Goal: Task Accomplishment & Management: Manage account settings

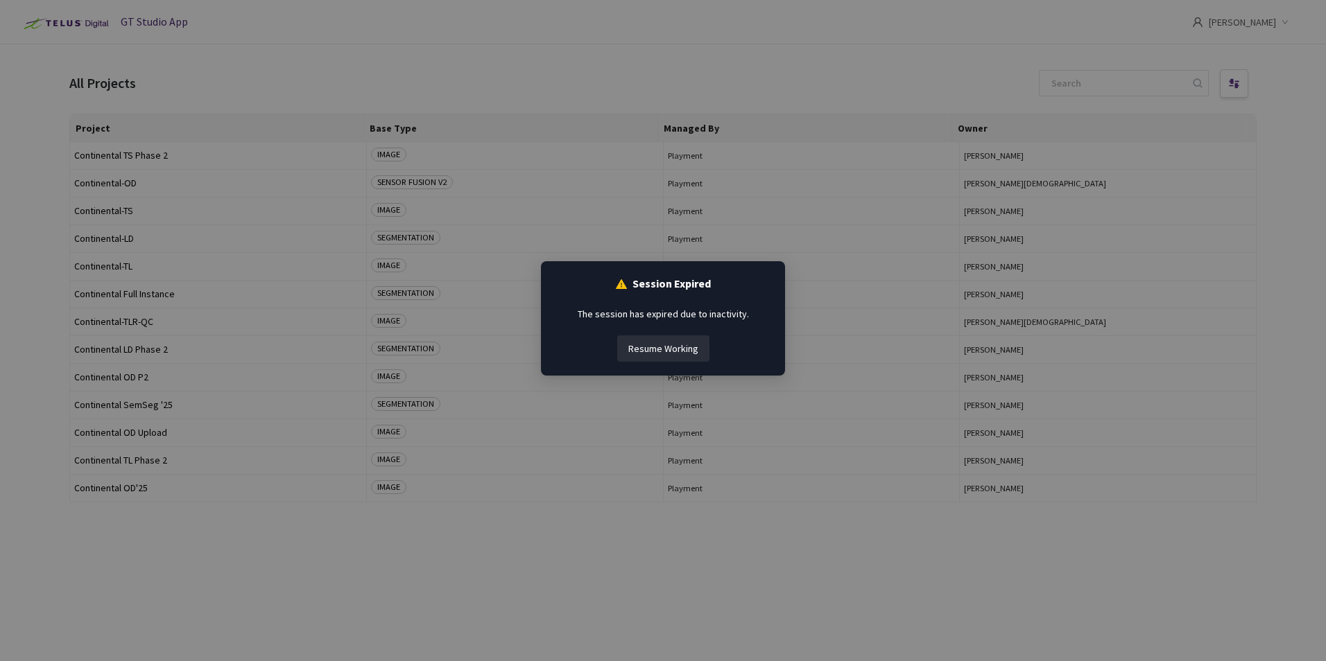
drag, startPoint x: 0, startPoint y: 0, endPoint x: 639, endPoint y: 340, distance: 724.2
click at [639, 340] on button "Resume Working" at bounding box center [663, 349] width 92 height 26
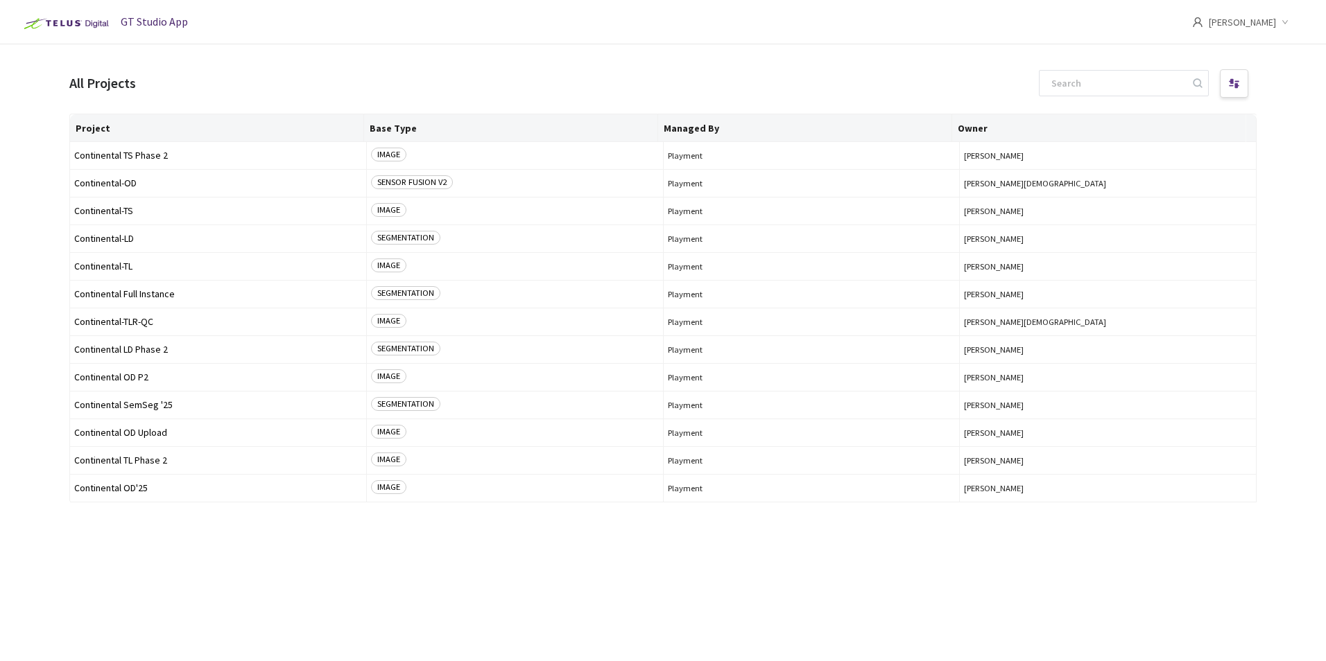
click at [1231, 33] on span "[PERSON_NAME]" at bounding box center [1241, 22] width 67 height 44
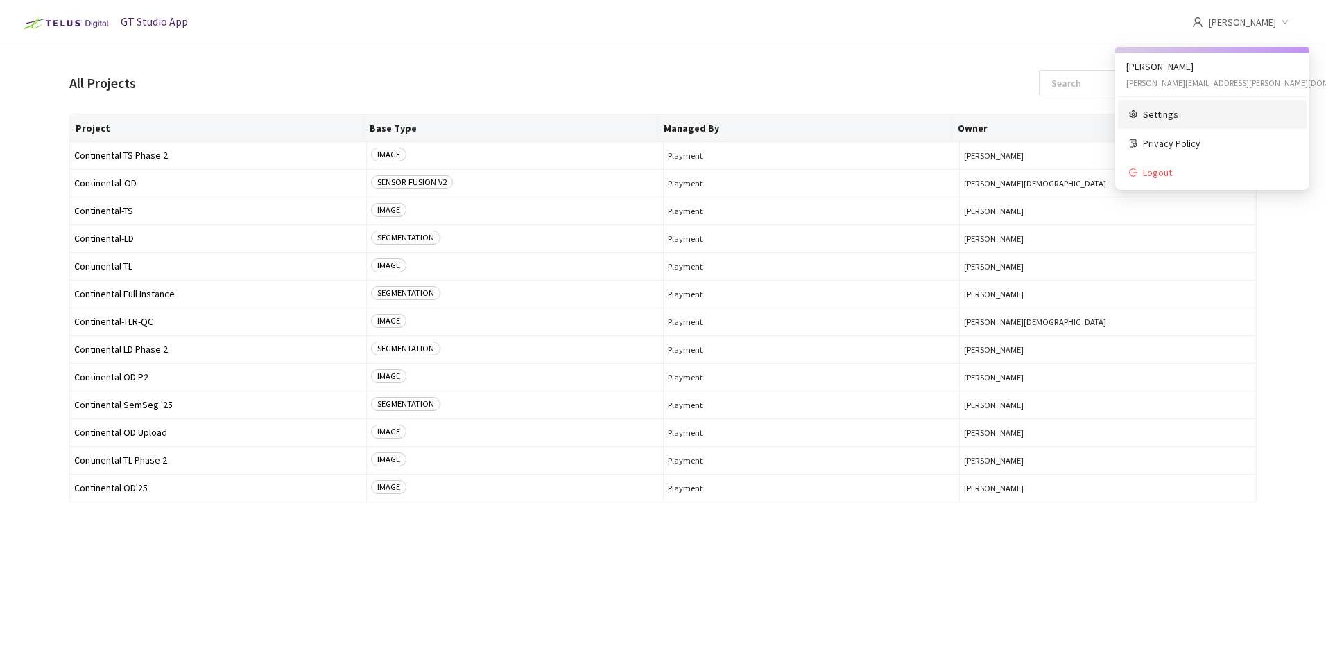
click at [1175, 116] on span "Settings" at bounding box center [1219, 114] width 153 height 15
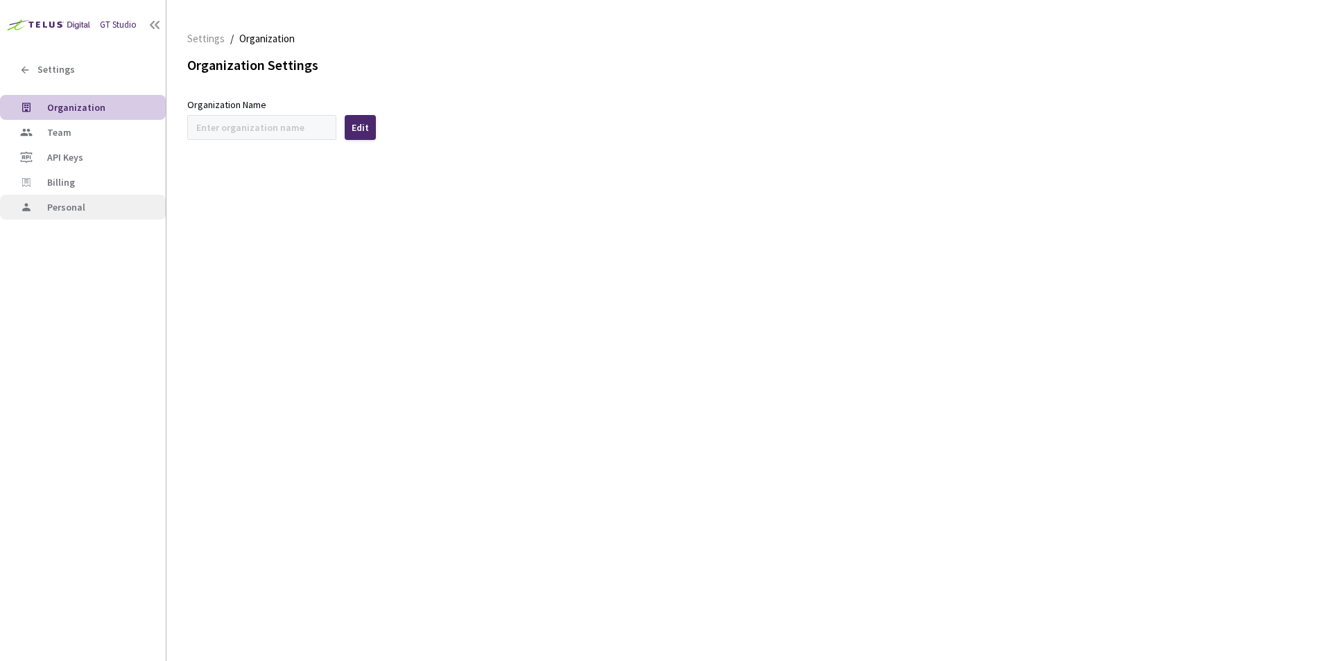
type input "Continental"
click at [53, 203] on div "Fetching Data" at bounding box center [663, 330] width 1326 height 661
click at [61, 128] on span "Team" at bounding box center [59, 132] width 24 height 12
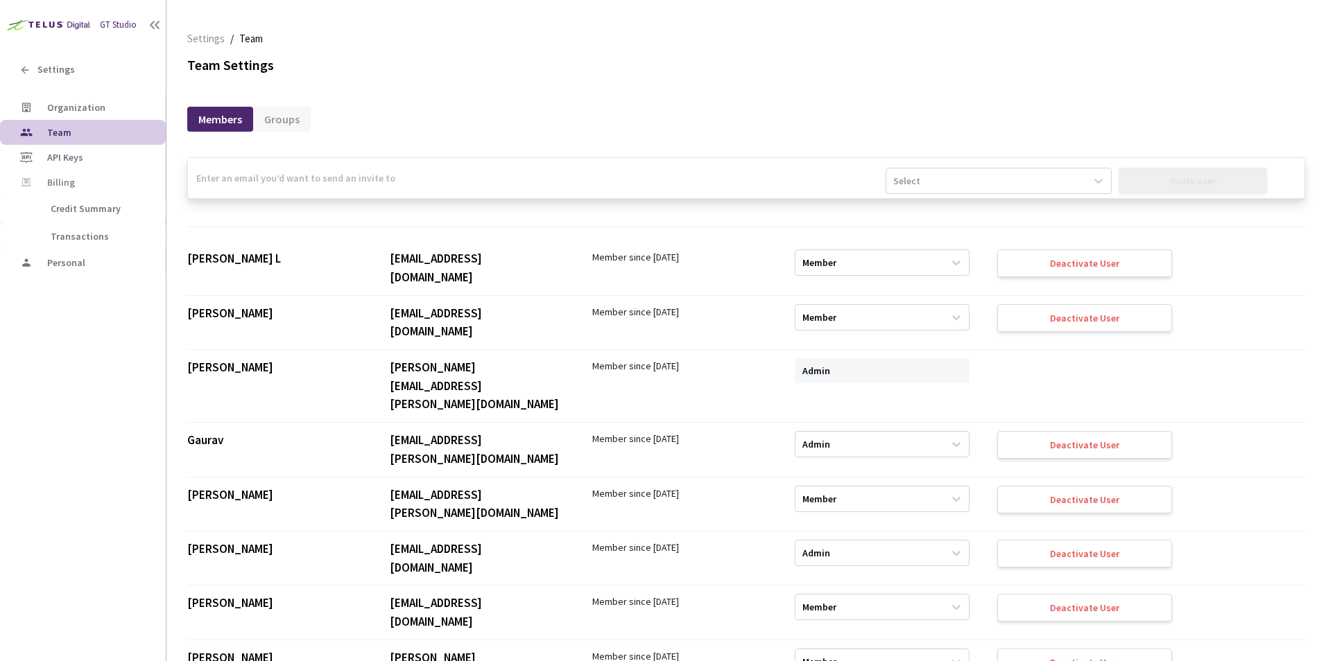
click at [459, 184] on input "email" at bounding box center [536, 178] width 697 height 40
paste input "[DOMAIN_NAME][EMAIL_ADDRESS][DOMAIN_NAME]"
type input "[DOMAIN_NAME][EMAIL_ADDRESS][DOMAIN_NAME]"
click at [973, 180] on div "Select" at bounding box center [985, 181] width 199 height 22
click at [918, 230] on div "Member" at bounding box center [997, 239] width 225 height 24
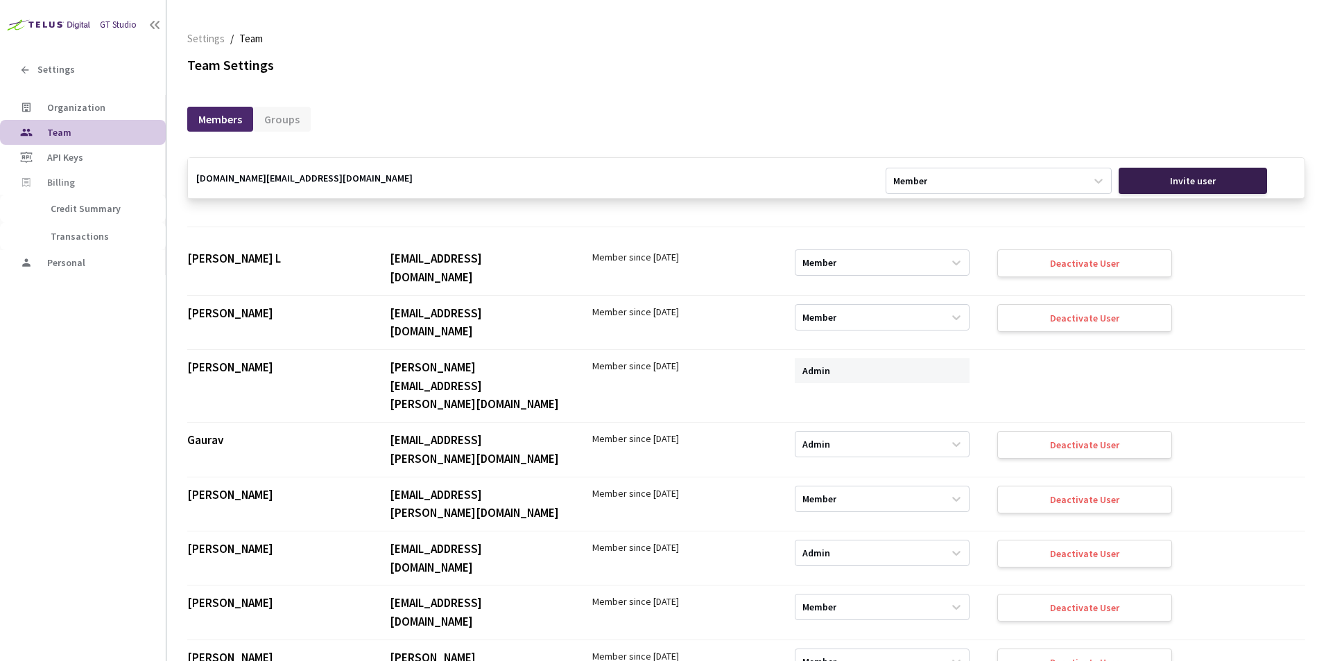
click at [1162, 183] on div "Invite user" at bounding box center [1192, 181] width 149 height 26
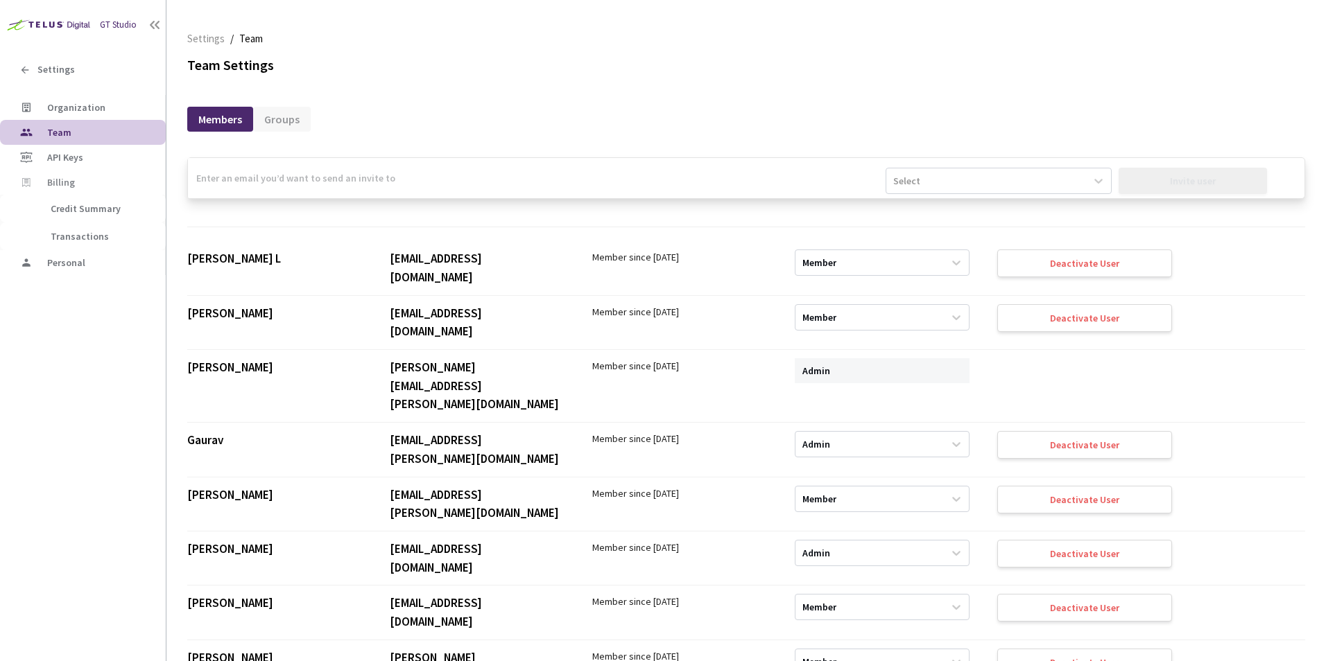
click at [510, 168] on input "email" at bounding box center [536, 178] width 697 height 40
paste input "[EMAIL_ADDRESS][DOMAIN_NAME]"
type input "[EMAIL_ADDRESS][DOMAIN_NAME]"
click at [1025, 184] on div "Select" at bounding box center [985, 181] width 199 height 22
click at [964, 237] on div "Member" at bounding box center [997, 239] width 225 height 24
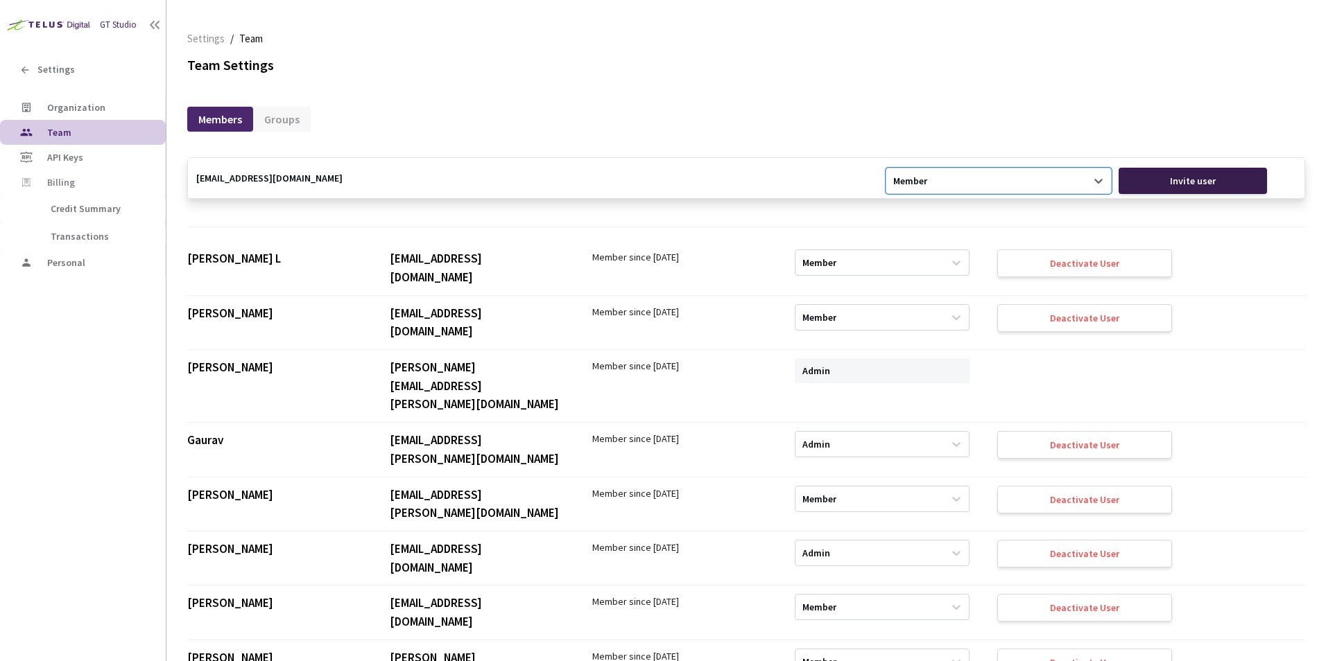
click at [1187, 182] on div "Invite user" at bounding box center [1193, 180] width 46 height 11
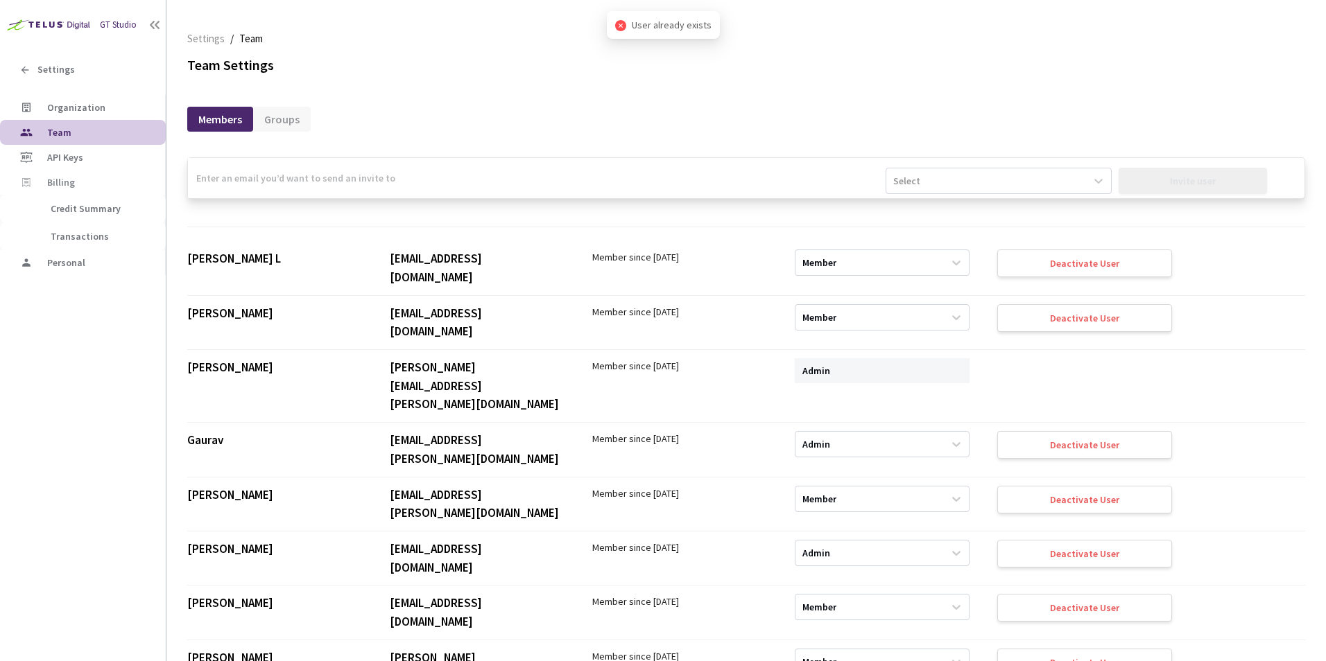
click at [424, 171] on input "email" at bounding box center [536, 178] width 697 height 40
paste input "[EMAIL_ADDRESS][DOMAIN_NAME]"
type input "[EMAIL_ADDRESS][DOMAIN_NAME]"
click at [1049, 183] on div "Select" at bounding box center [985, 181] width 199 height 22
click at [920, 231] on div "Member" at bounding box center [997, 239] width 225 height 24
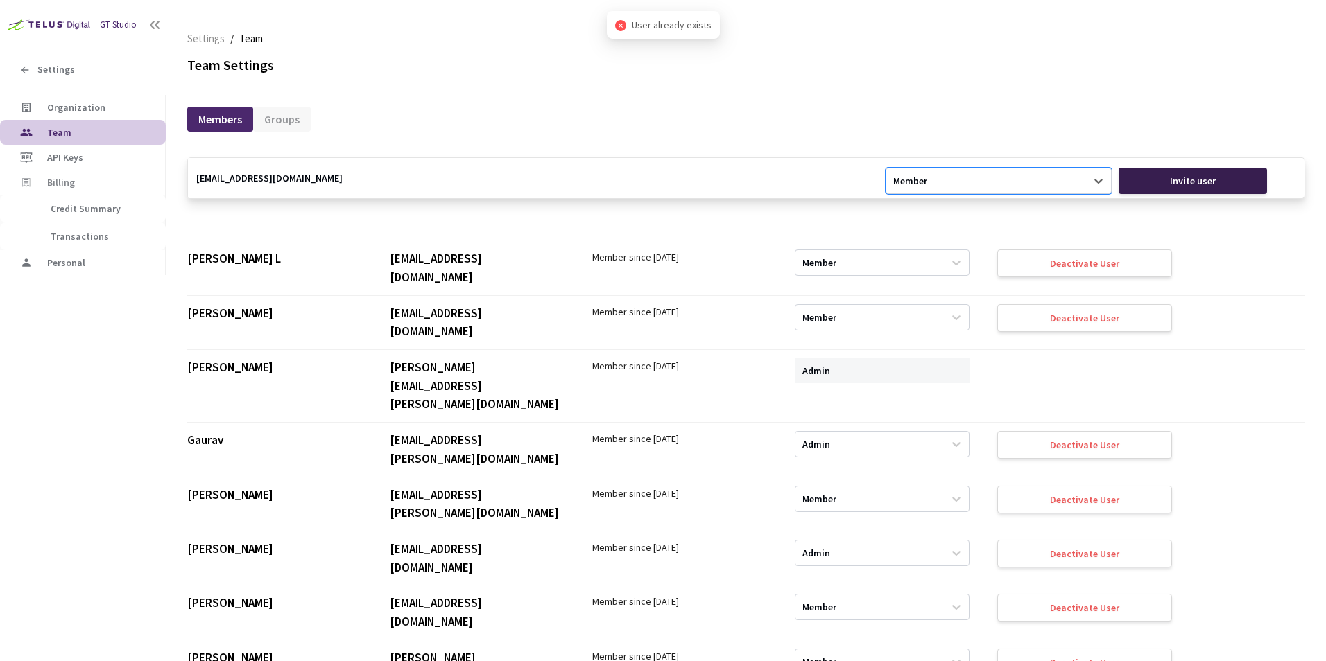
click at [1143, 187] on div "Invite user" at bounding box center [1192, 181] width 149 height 26
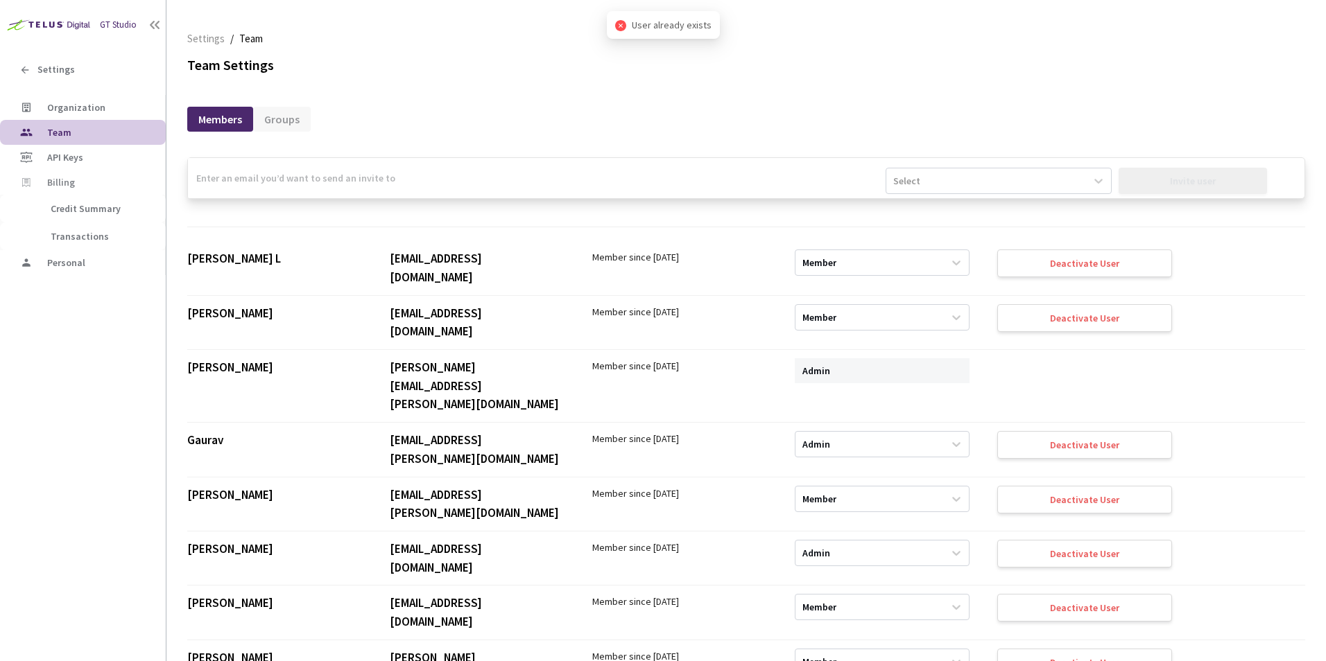
click at [570, 179] on input "email" at bounding box center [536, 178] width 697 height 40
drag, startPoint x: 772, startPoint y: 163, endPoint x: 760, endPoint y: 170, distance: 14.3
click at [768, 166] on input "email" at bounding box center [536, 178] width 697 height 40
click at [758, 170] on input "email" at bounding box center [536, 178] width 697 height 40
paste input "[EMAIL_ADDRESS][DOMAIN_NAME]"
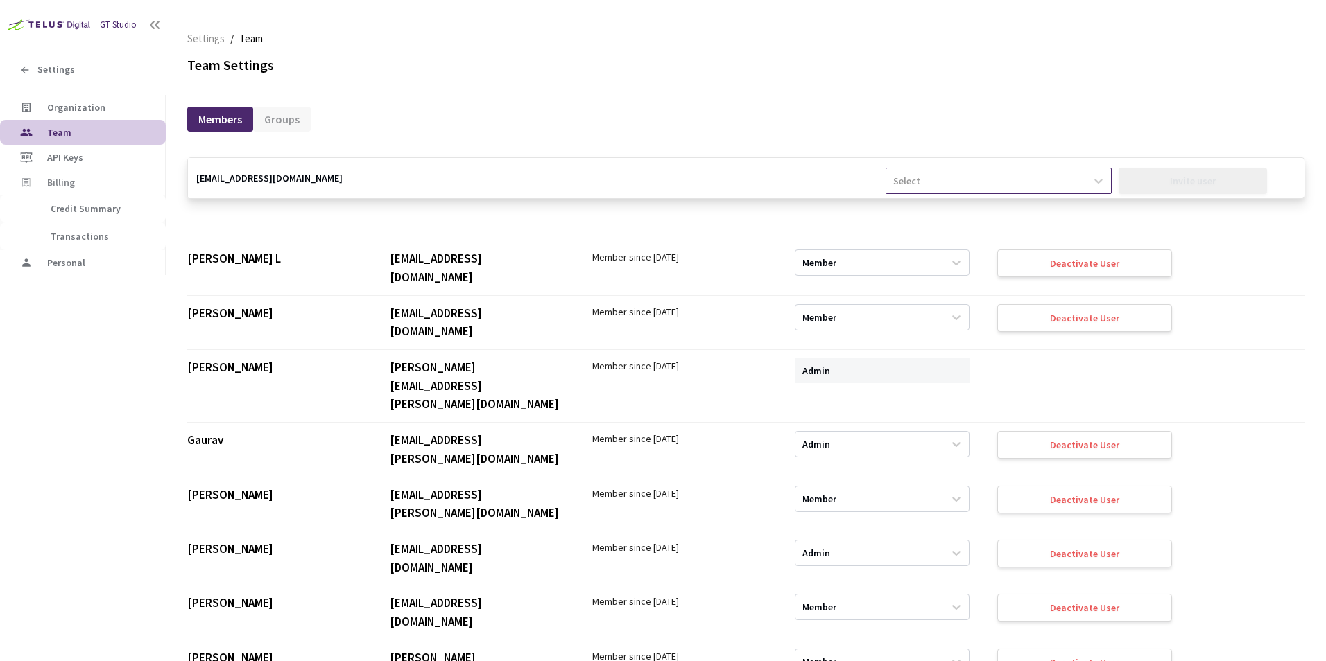
type input "[EMAIL_ADDRESS][DOMAIN_NAME]"
click at [954, 164] on div "Select" at bounding box center [1001, 184] width 232 height 53
click at [942, 182] on div "Select" at bounding box center [985, 181] width 199 height 22
click at [917, 248] on div "Member" at bounding box center [997, 239] width 225 height 24
click at [1185, 164] on div "Invite user" at bounding box center [1211, 184] width 186 height 53
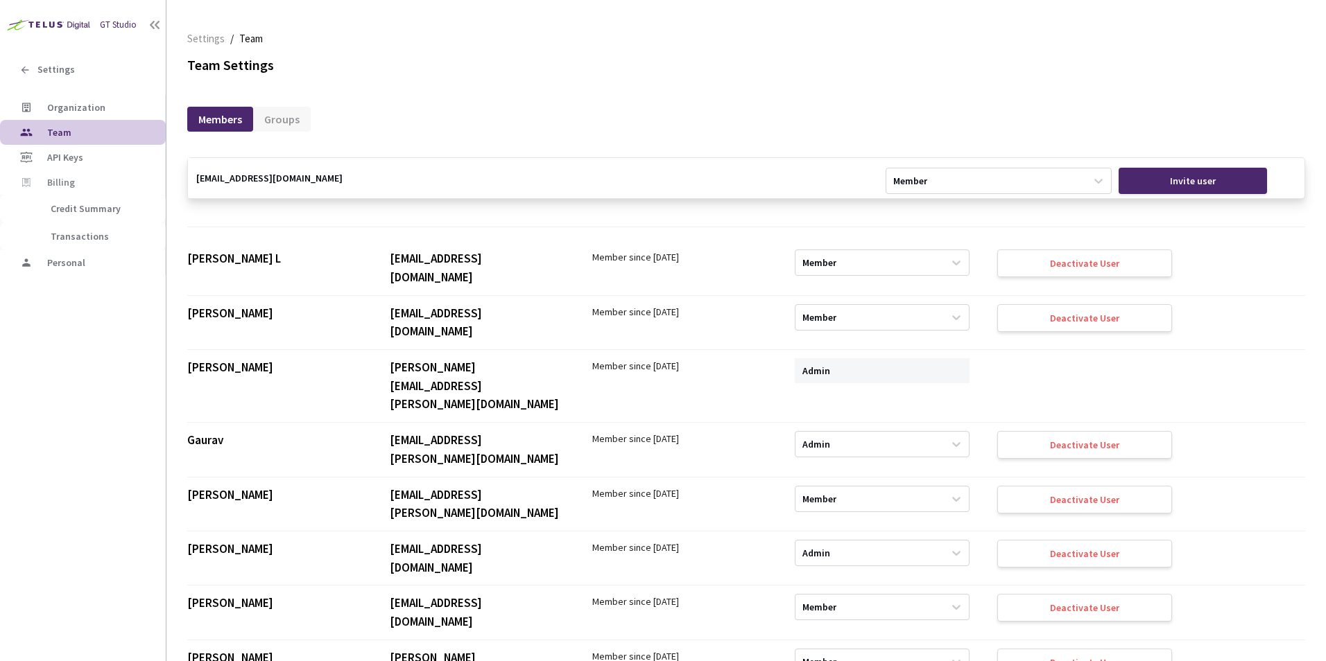
click at [1185, 174] on div "Invite user" at bounding box center [1192, 181] width 149 height 26
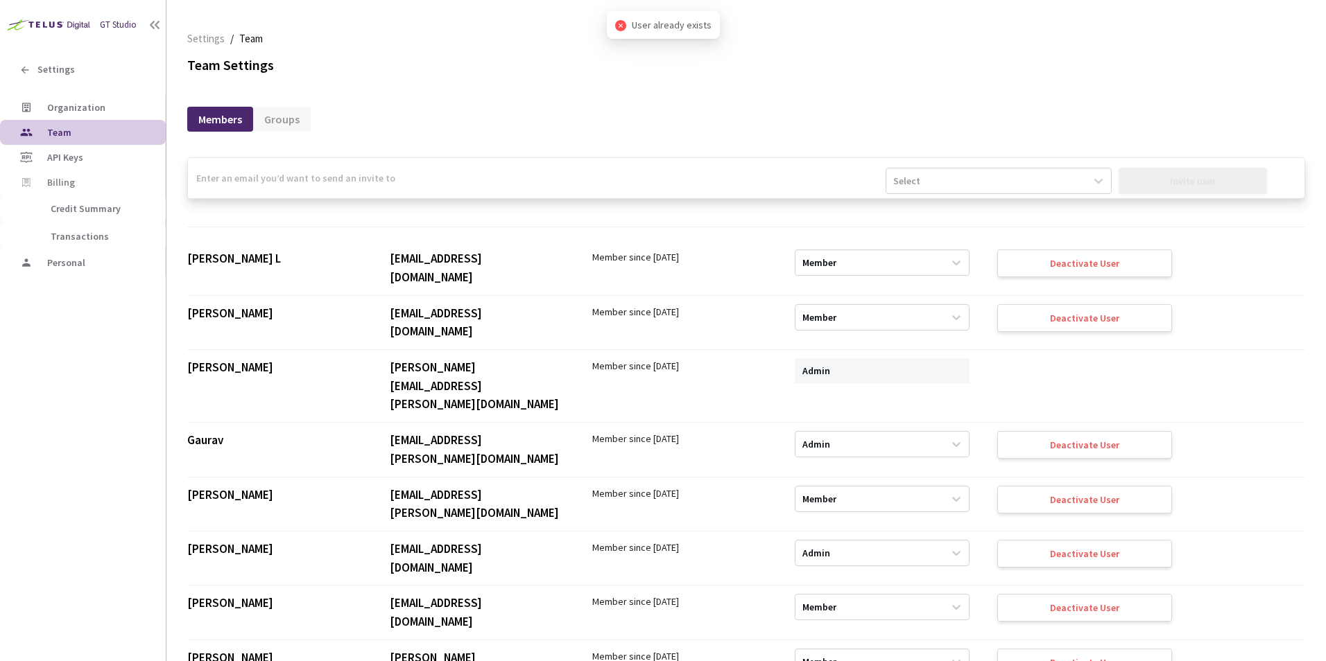
click at [627, 107] on div "Members Groups" at bounding box center [746, 112] width 1118 height 30
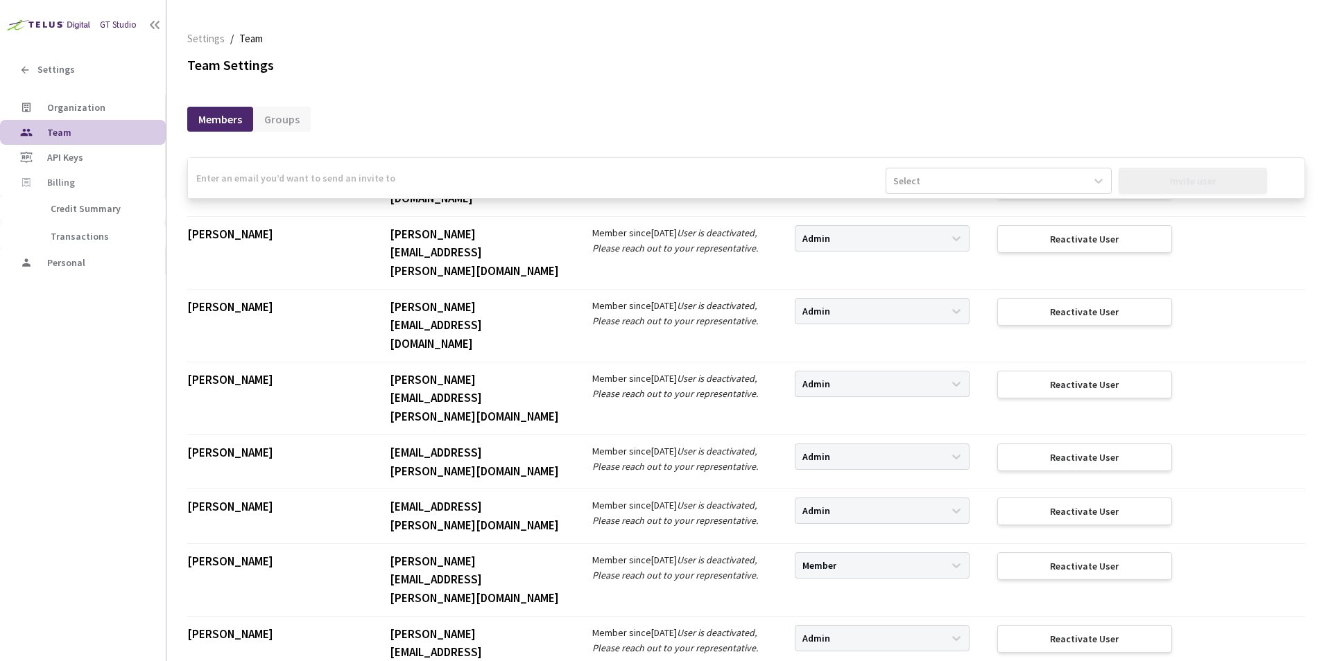
scroll to position [4773, 0]
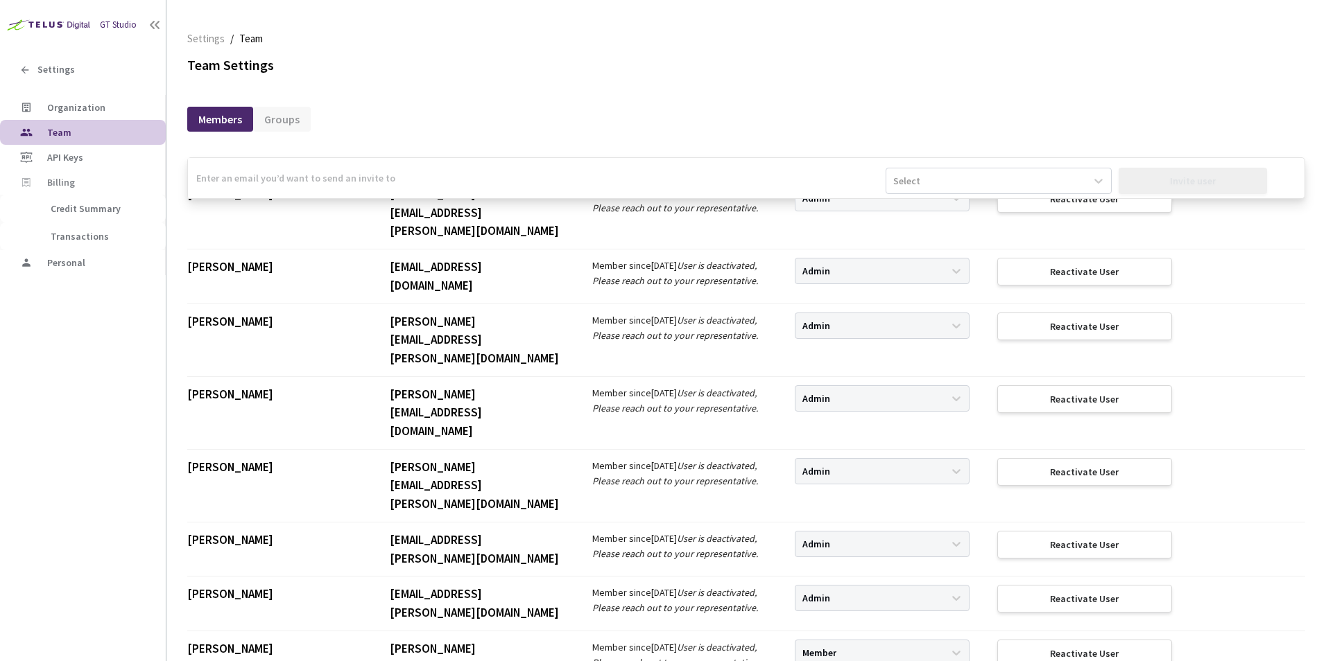
click at [302, 168] on input "email" at bounding box center [536, 178] width 697 height 40
paste input "[EMAIL_ADDRESS][DOMAIN_NAME]"
click at [202, 175] on input "[EMAIL_ADDRESS][DOMAIN_NAME]" at bounding box center [536, 178] width 697 height 40
type input "[EMAIL_ADDRESS][DOMAIN_NAME]"
click at [906, 187] on div "Select" at bounding box center [906, 181] width 27 height 14
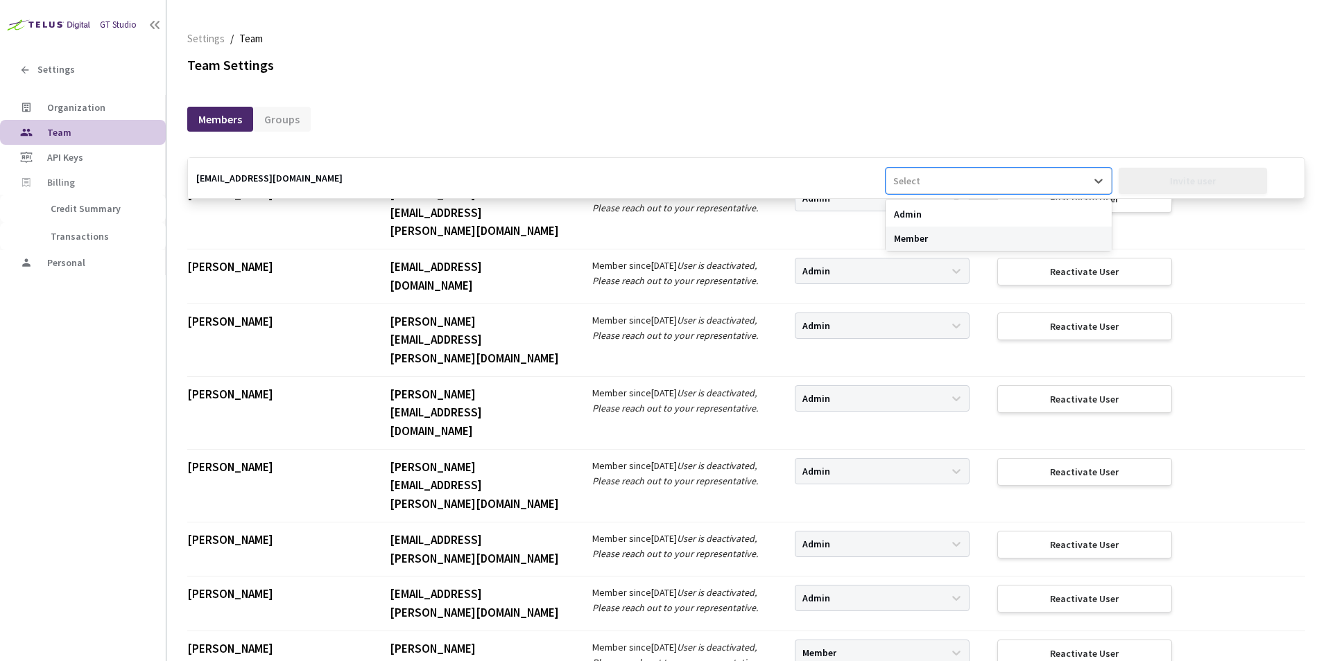
click at [915, 232] on div "Member" at bounding box center [997, 239] width 225 height 24
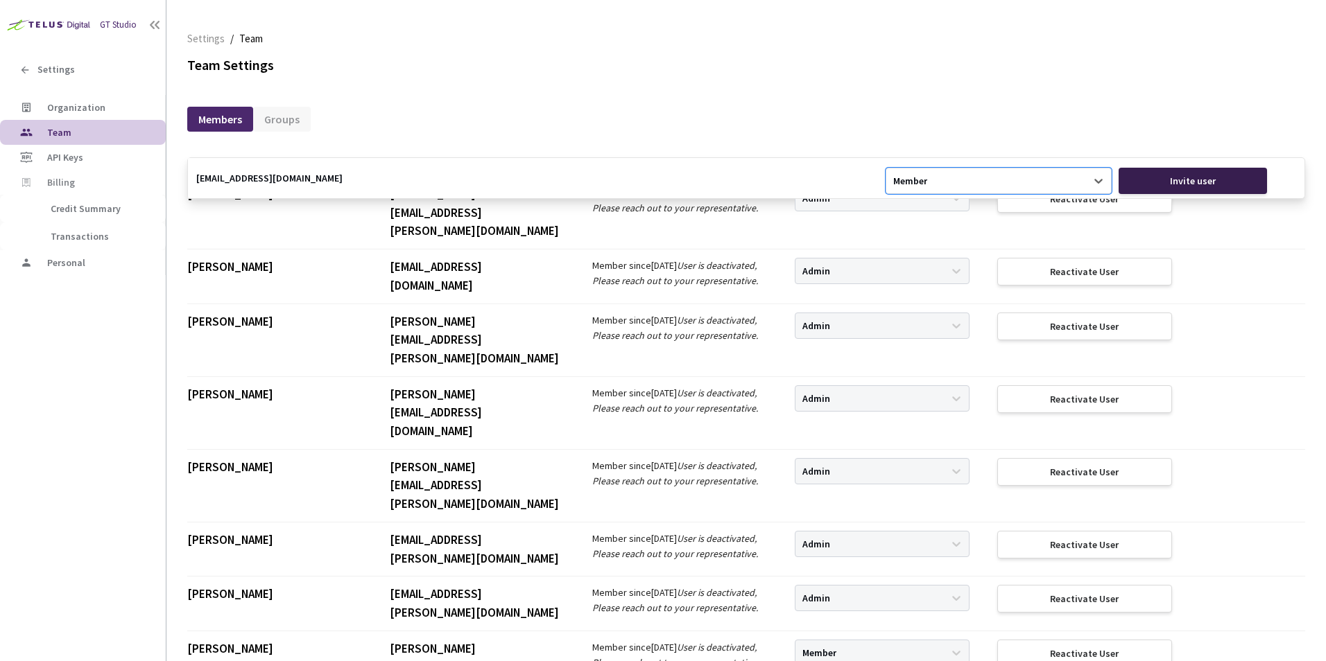
click at [1224, 173] on div "Invite user" at bounding box center [1192, 181] width 149 height 26
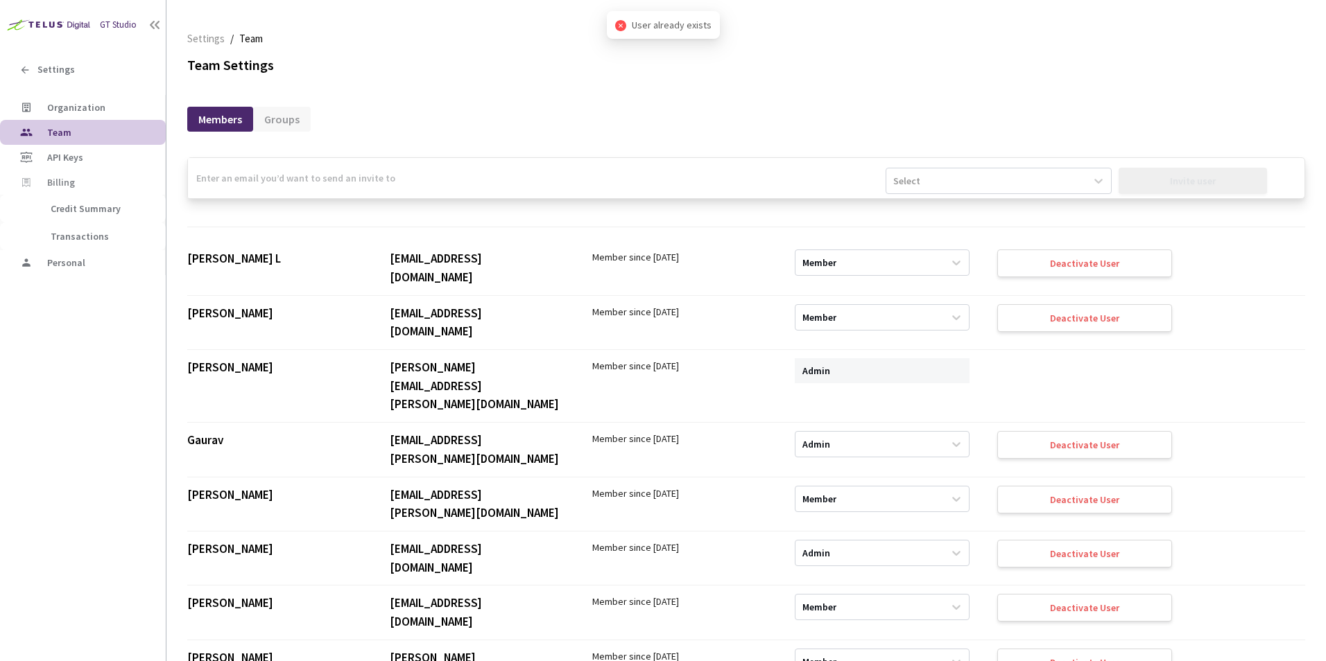
scroll to position [5328, 0]
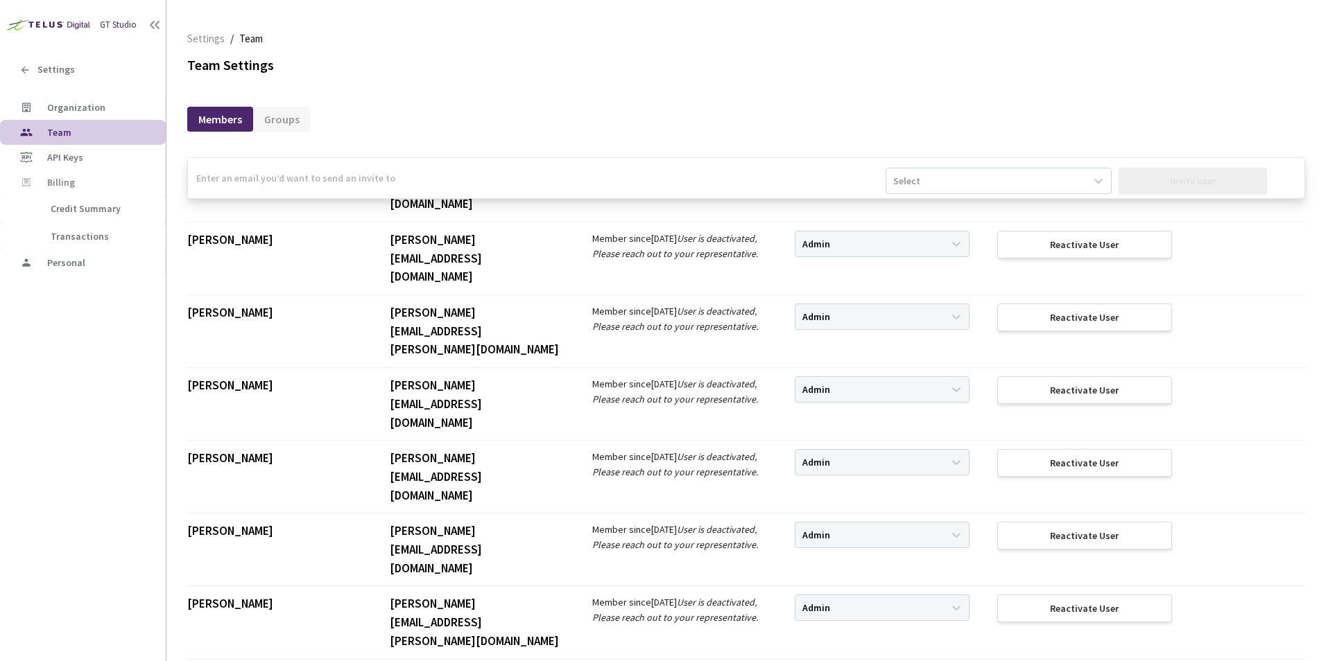
click at [557, 192] on input "email" at bounding box center [536, 178] width 697 height 40
paste input "[EMAIL_ADDRESS][DOMAIN_NAME]"
type input "[EMAIL_ADDRESS][DOMAIN_NAME]"
click at [912, 198] on div "Select" at bounding box center [1001, 184] width 232 height 53
click at [923, 189] on div "Select" at bounding box center [985, 181] width 199 height 22
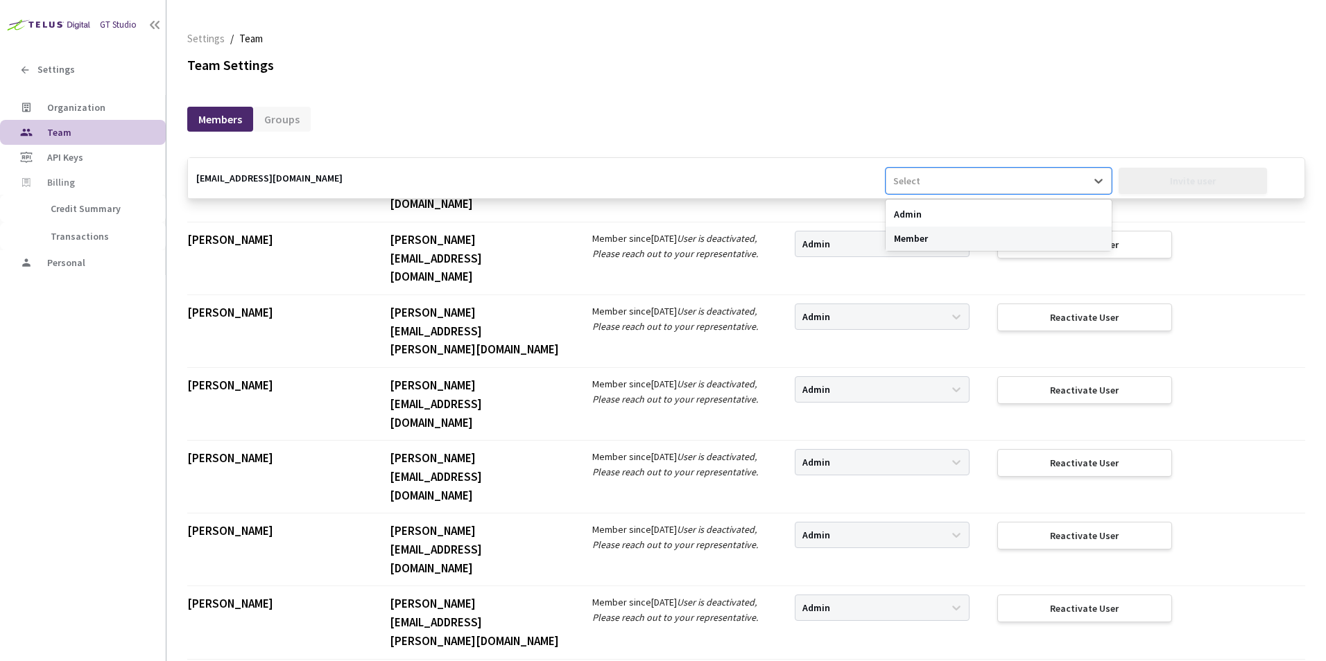
click at [914, 235] on div "Member" at bounding box center [997, 239] width 225 height 24
click at [1168, 188] on div "Invite user" at bounding box center [1192, 181] width 149 height 26
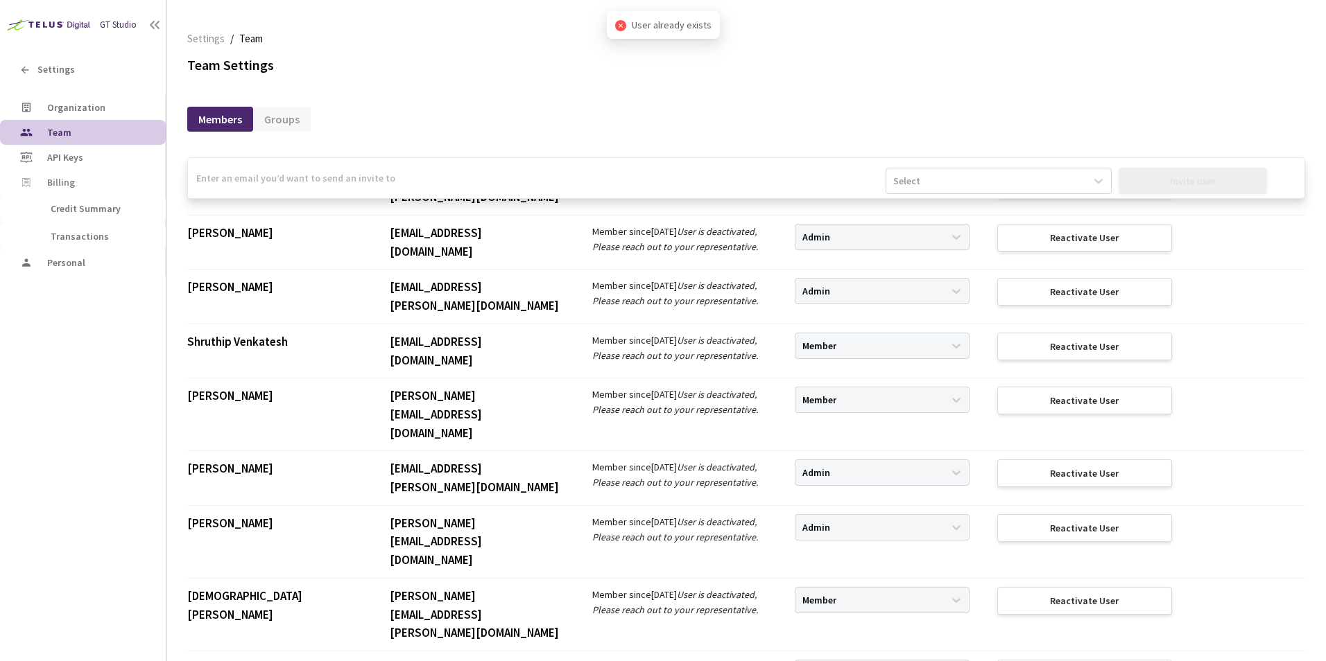
scroll to position [3803, 0]
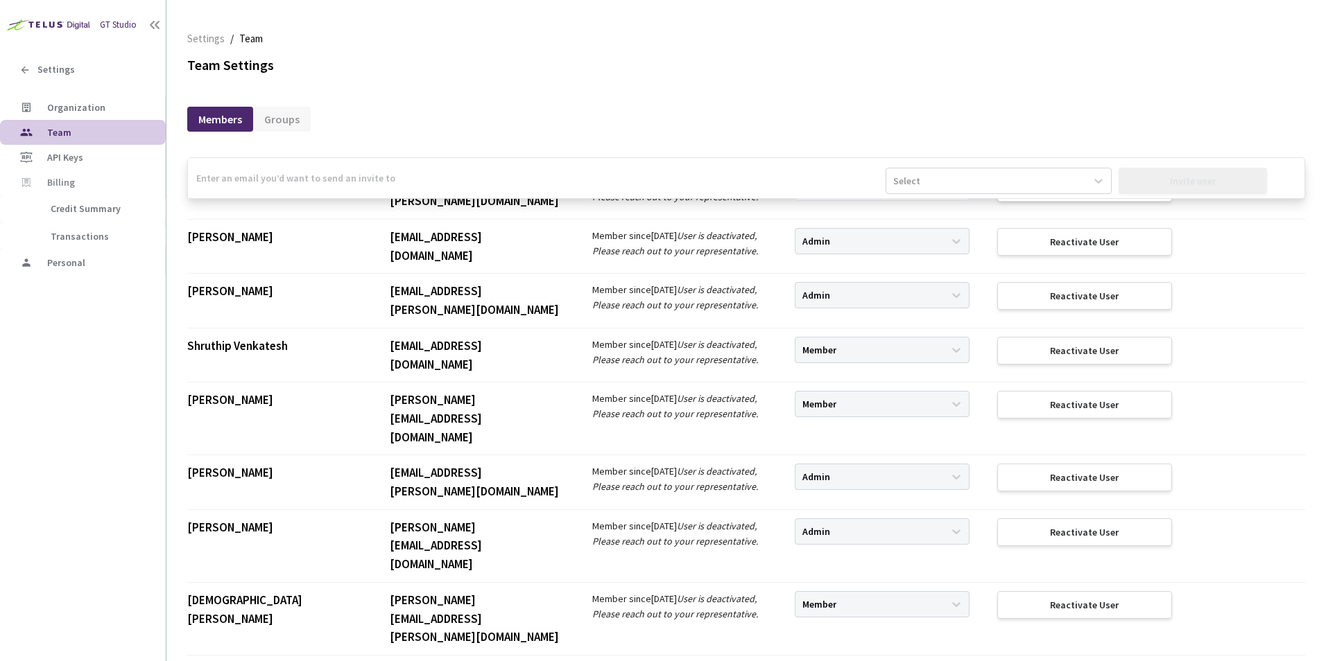
click at [378, 171] on input "email" at bounding box center [536, 178] width 697 height 40
paste input "[EMAIL_ADDRESS][DOMAIN_NAME]"
type input "[EMAIL_ADDRESS][DOMAIN_NAME]"
click at [981, 175] on div "Select" at bounding box center [985, 181] width 199 height 22
click at [906, 236] on div "Member" at bounding box center [997, 239] width 225 height 24
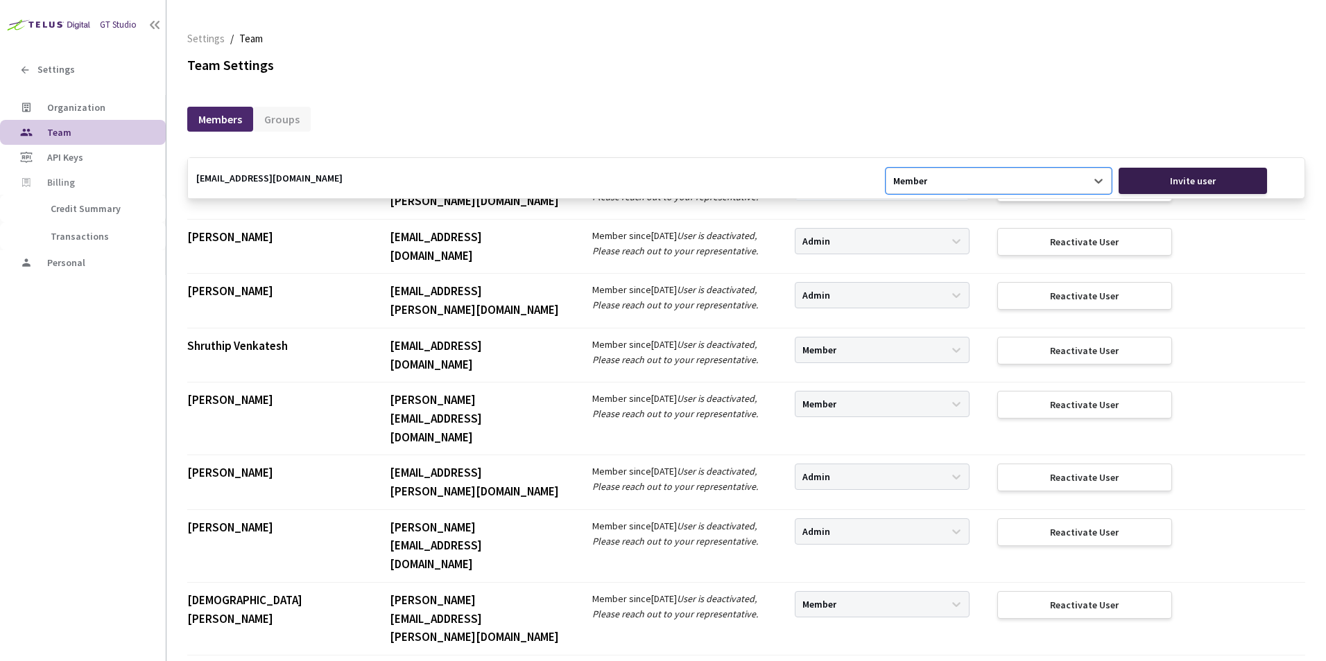
click at [1147, 186] on div "Invite user" at bounding box center [1192, 181] width 149 height 26
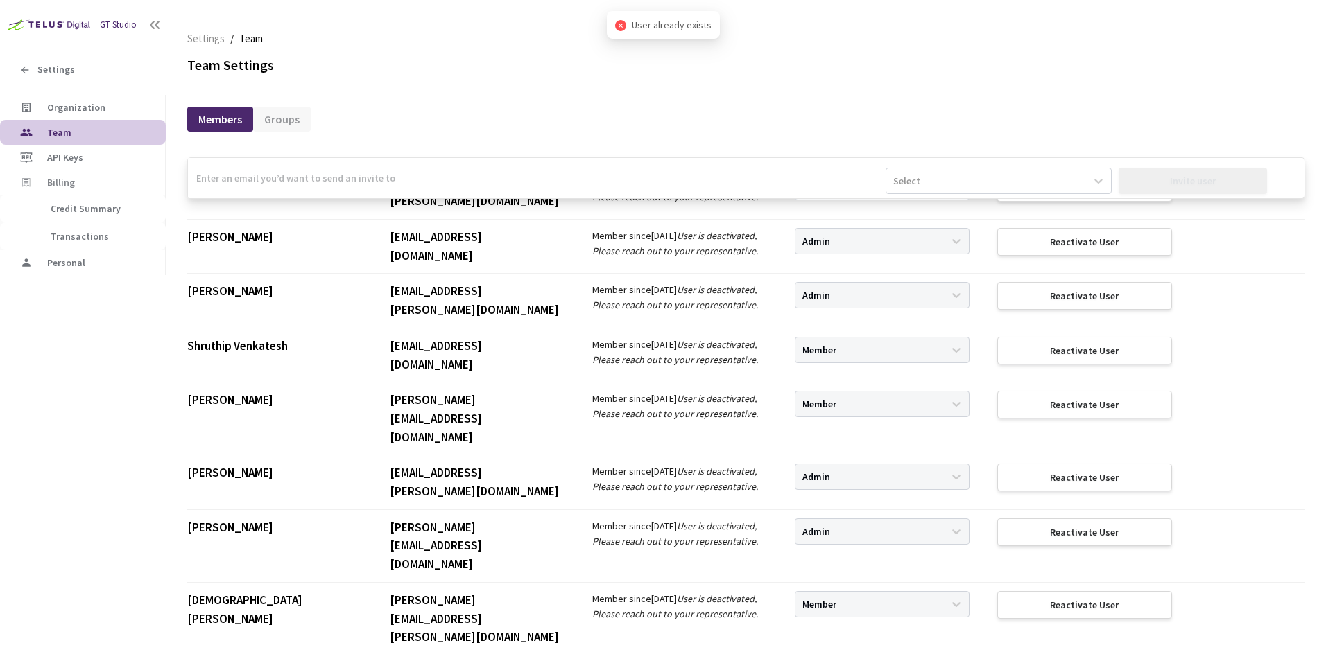
drag, startPoint x: 417, startPoint y: 184, endPoint x: 438, endPoint y: 192, distance: 22.4
click at [417, 184] on input "email" at bounding box center [536, 178] width 697 height 40
paste input "[EMAIL_ADDRESS][DOMAIN_NAME]"
type input "[EMAIL_ADDRESS][DOMAIN_NAME]"
drag, startPoint x: 1022, startPoint y: 178, endPoint x: 993, endPoint y: 198, distance: 35.0
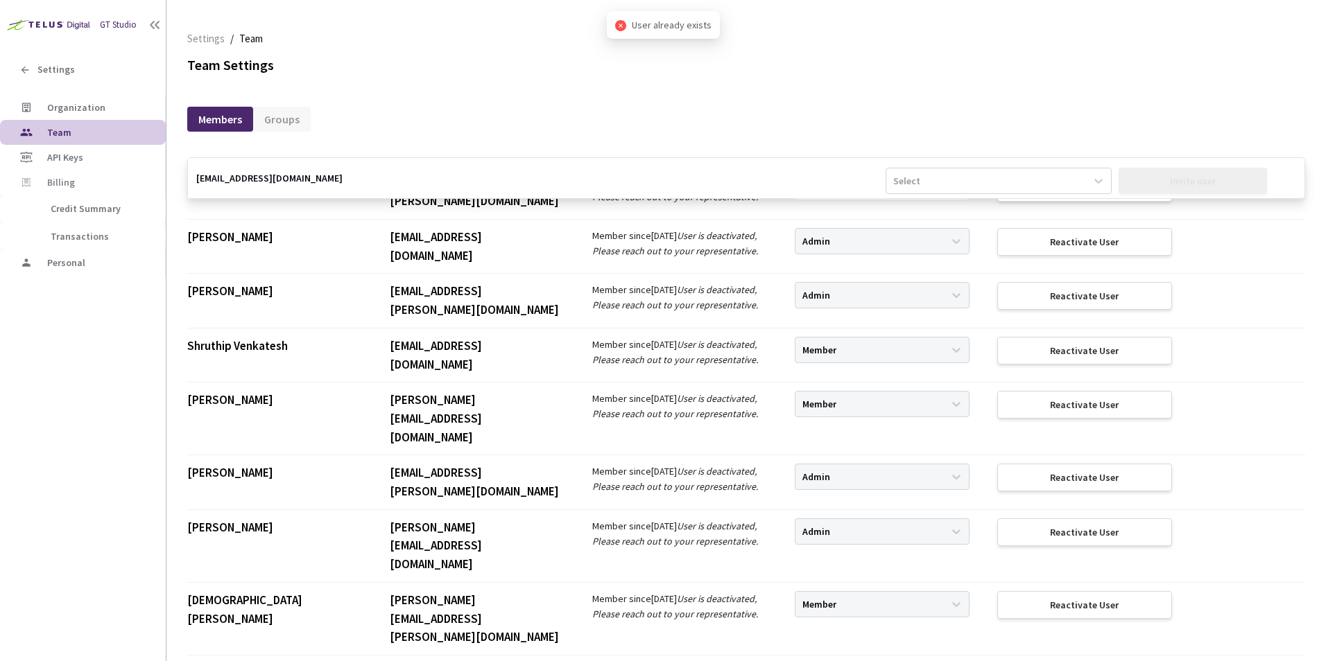
click at [1021, 178] on div "Select" at bounding box center [985, 181] width 199 height 22
click at [953, 233] on div "Member" at bounding box center [997, 239] width 225 height 24
click at [1128, 175] on div "Invite user" at bounding box center [1192, 181] width 149 height 26
click at [523, 180] on input "email" at bounding box center [536, 178] width 697 height 40
paste input "[PERSON_NAME][EMAIL_ADDRESS][DOMAIN_NAME]"
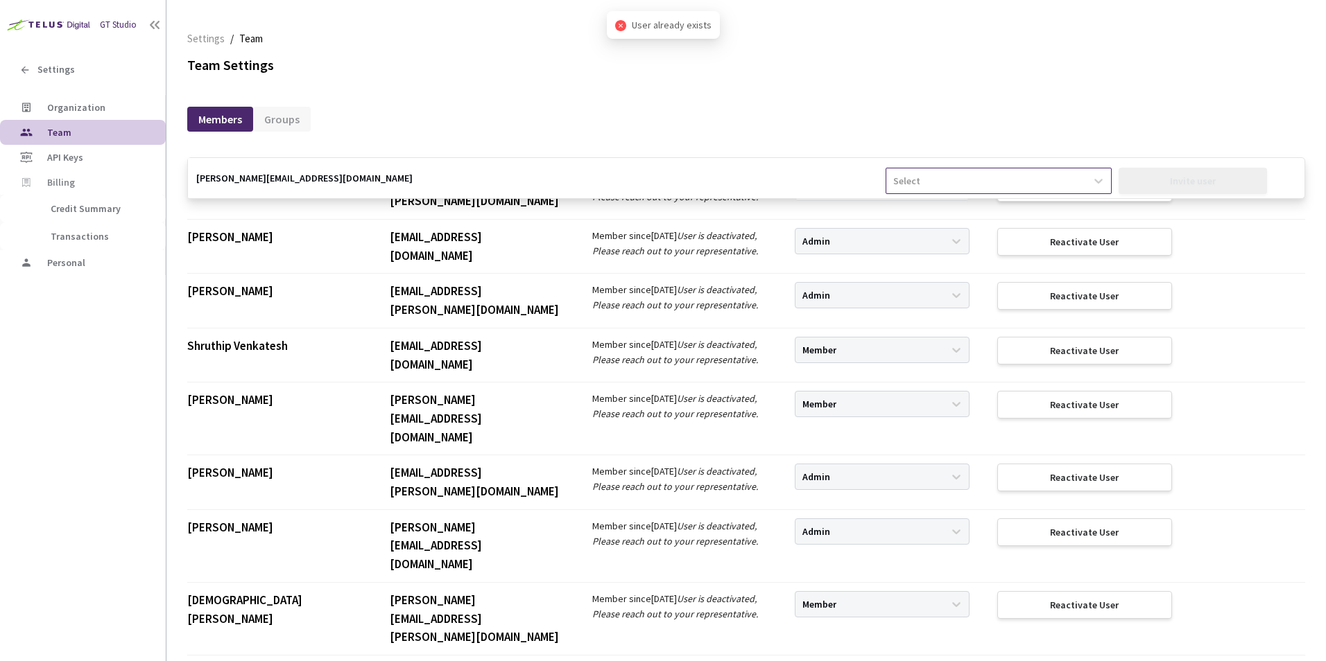
type input "[PERSON_NAME][EMAIL_ADDRESS][DOMAIN_NAME]"
drag, startPoint x: 1066, startPoint y: 175, endPoint x: 997, endPoint y: 205, distance: 75.2
click at [1066, 175] on div "Select" at bounding box center [985, 181] width 199 height 22
click at [938, 238] on div "Member" at bounding box center [997, 239] width 225 height 24
click at [1156, 180] on div "Invite user" at bounding box center [1192, 181] width 149 height 26
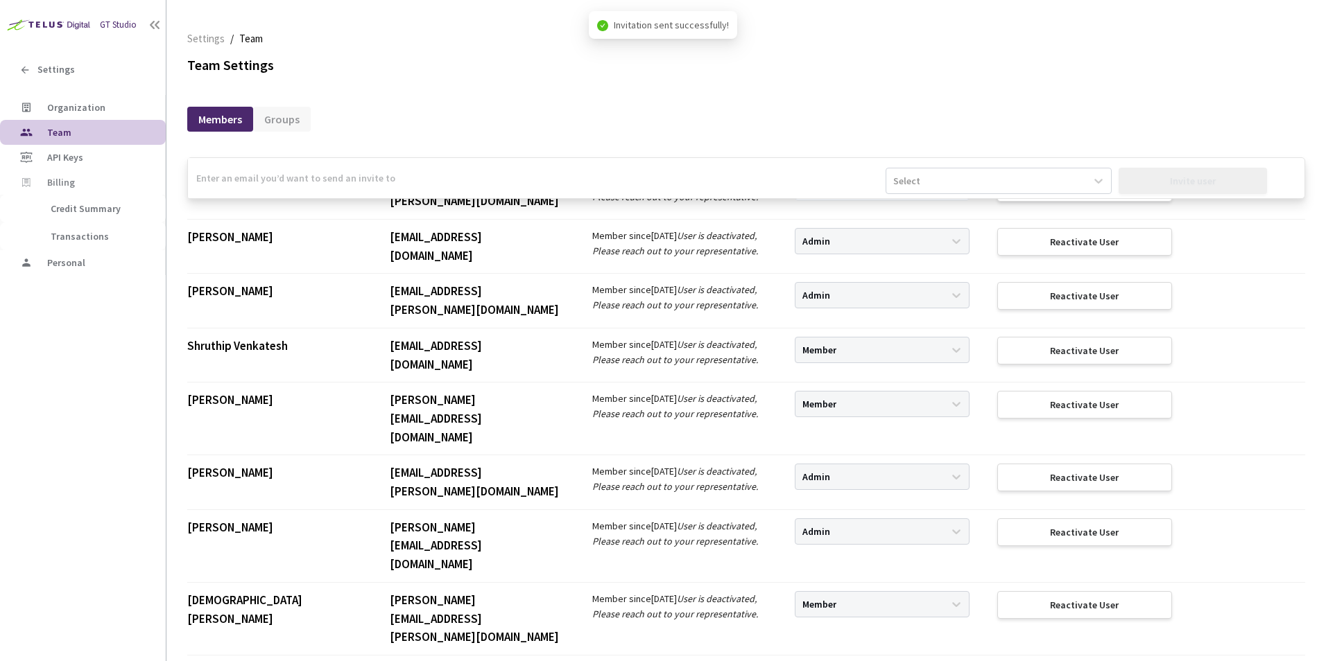
click at [416, 163] on input "email" at bounding box center [536, 178] width 697 height 40
paste input "[PERSON_NAME][EMAIL_ADDRESS][DOMAIN_NAME]"
type input "[PERSON_NAME][EMAIL_ADDRESS][DOMAIN_NAME]"
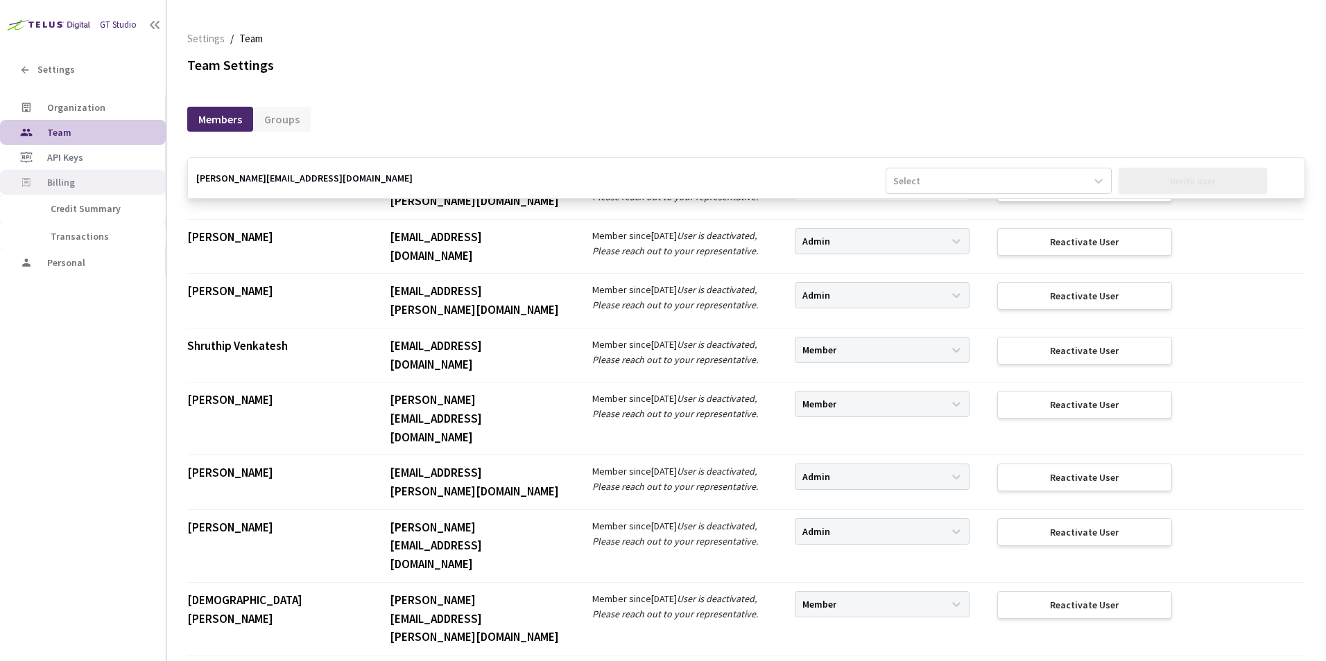
drag, startPoint x: 325, startPoint y: 184, endPoint x: 143, endPoint y: 177, distance: 182.5
click at [144, 177] on div "GT Studio Settings Organization Team API Keys Billing Credit Summary Transactio…" at bounding box center [663, 330] width 1326 height 661
click at [290, 181] on input "email" at bounding box center [536, 178] width 697 height 40
paste input "[EMAIL_ADDRESS][DOMAIN_NAME]"
type input "[EMAIL_ADDRESS][DOMAIN_NAME]"
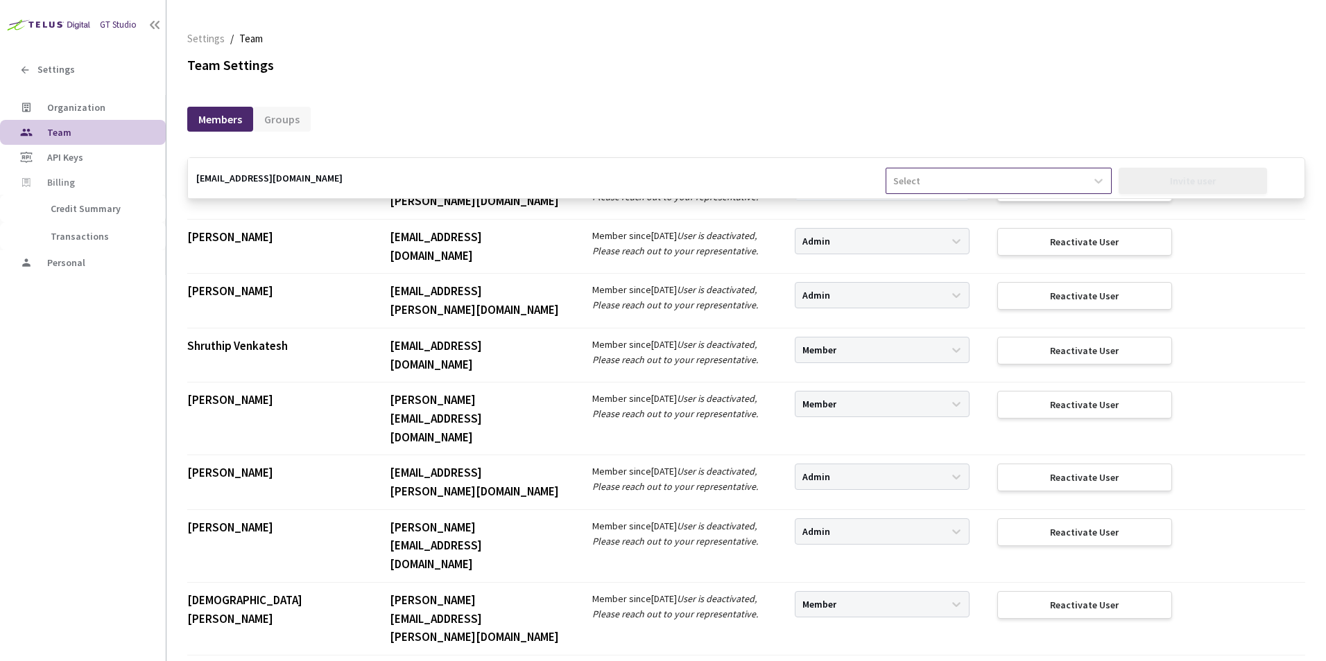
click at [935, 175] on div "Select" at bounding box center [985, 181] width 199 height 22
click at [917, 233] on div "Member" at bounding box center [997, 239] width 225 height 24
click at [1145, 182] on div "Invite user" at bounding box center [1192, 181] width 149 height 26
click at [338, 183] on input "email" at bounding box center [536, 178] width 697 height 40
paste input "[EMAIL_ADDRESS][DOMAIN_NAME]"
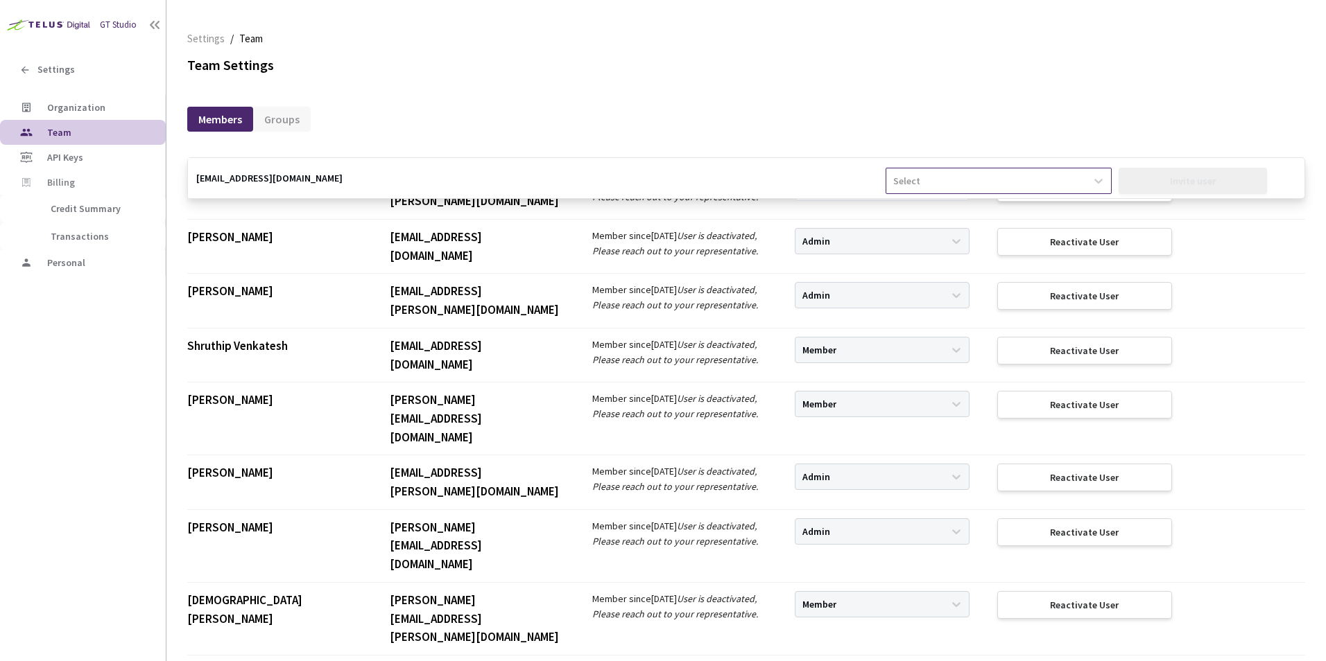
type input "[EMAIL_ADDRESS][DOMAIN_NAME]"
click at [968, 180] on div "Select" at bounding box center [985, 181] width 199 height 22
click at [929, 234] on div "Member" at bounding box center [997, 239] width 225 height 24
click at [1139, 180] on div "Invite user" at bounding box center [1192, 181] width 149 height 26
click at [295, 180] on input "email" at bounding box center [536, 178] width 697 height 40
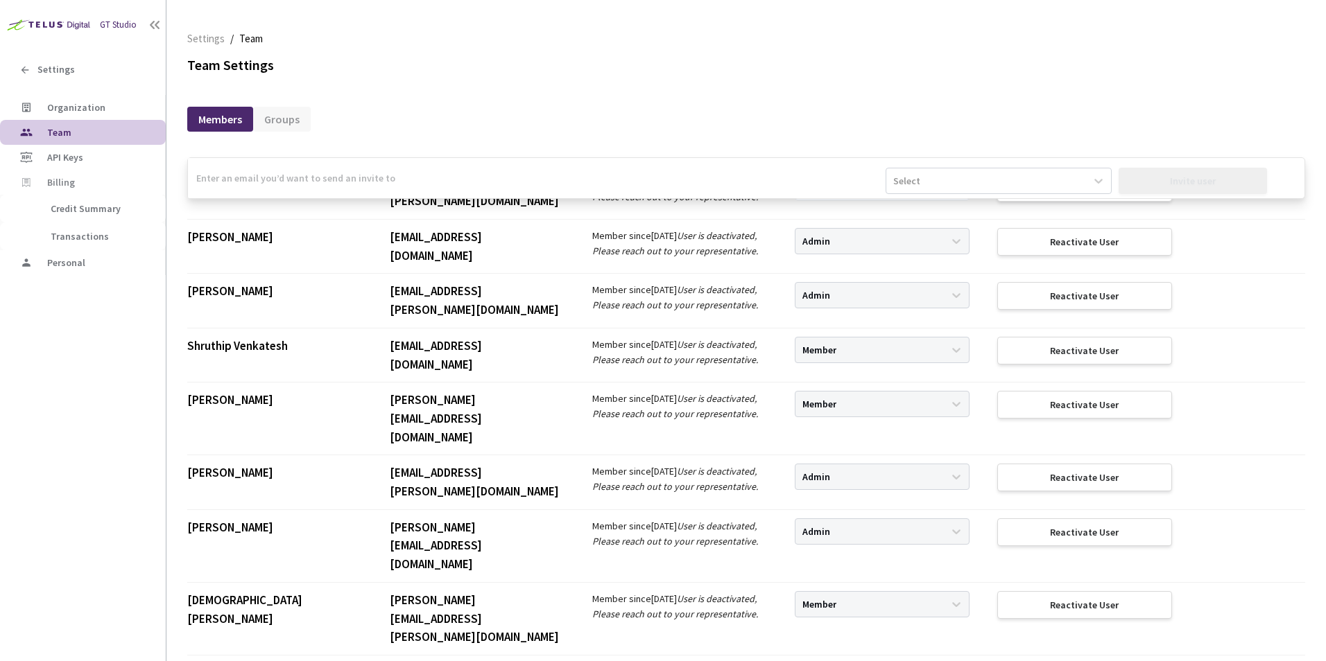
paste input "[PERSON_NAME][EMAIL_ADDRESS][DOMAIN_NAME]"
type input "[PERSON_NAME][EMAIL_ADDRESS][DOMAIN_NAME]"
click at [981, 171] on div "Select" at bounding box center [985, 181] width 199 height 22
click at [921, 237] on div "Member" at bounding box center [997, 239] width 225 height 24
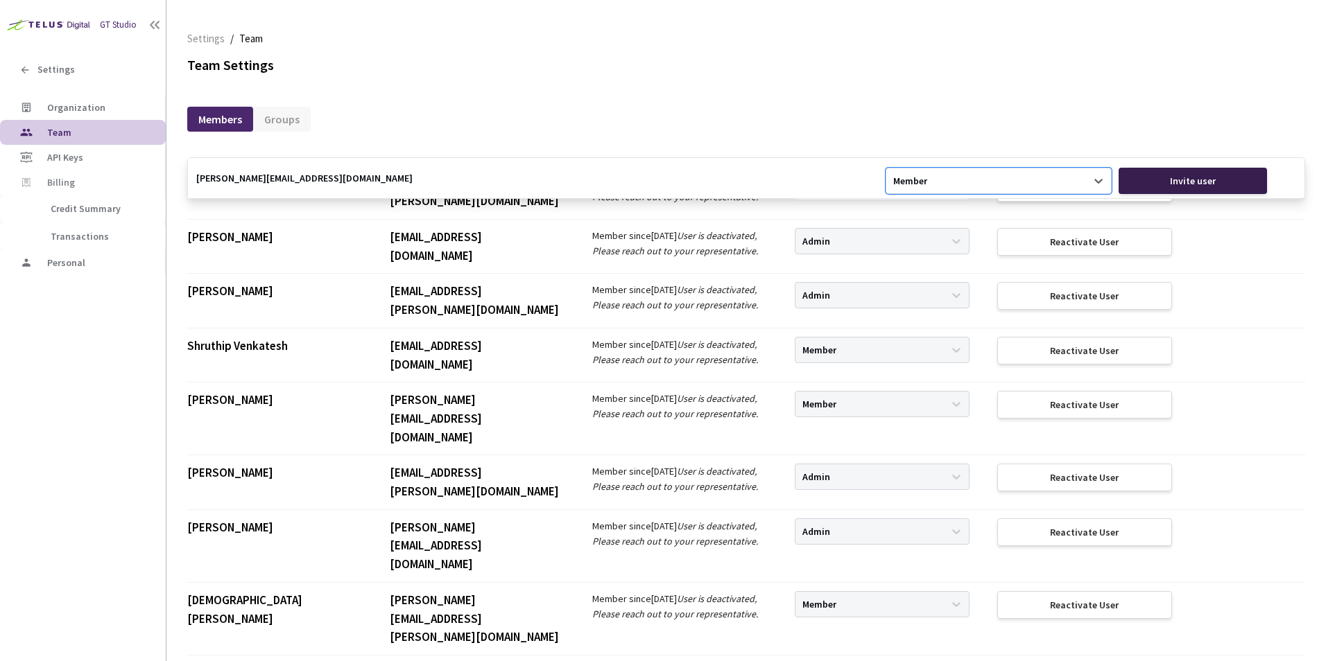
click at [1122, 187] on div "Invite user" at bounding box center [1192, 181] width 149 height 26
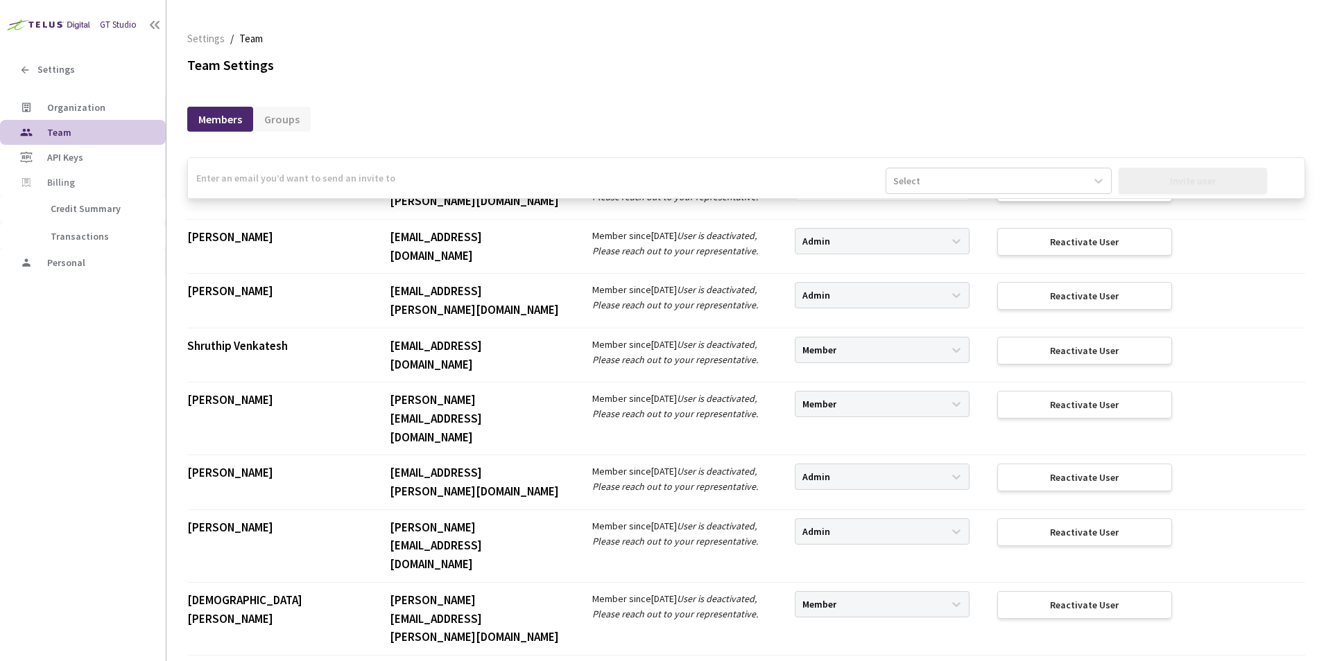
click at [328, 165] on input "email" at bounding box center [536, 178] width 697 height 40
paste input "[PERSON_NAME][EMAIL_ADDRESS][DOMAIN_NAME]"
type input "[PERSON_NAME][EMAIL_ADDRESS][DOMAIN_NAME]"
click at [969, 165] on div "Select" at bounding box center [1001, 184] width 232 height 53
click at [944, 196] on div "Select" at bounding box center [1001, 184] width 232 height 53
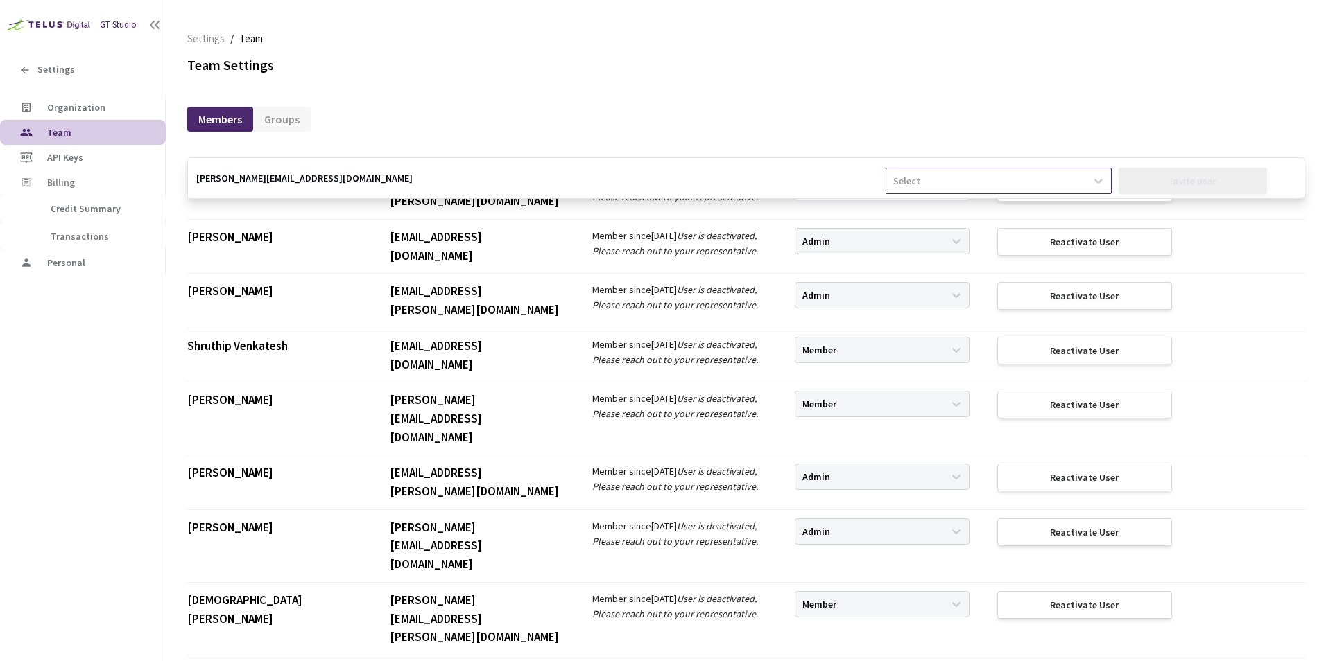
click at [943, 182] on div "Select" at bounding box center [985, 181] width 199 height 22
click at [917, 227] on div "Member" at bounding box center [997, 239] width 225 height 24
click at [1137, 181] on div "Invite user" at bounding box center [1192, 181] width 149 height 26
click at [365, 167] on input "email" at bounding box center [536, 178] width 697 height 40
paste input "[PERSON_NAME][EMAIL_ADDRESS][DOMAIN_NAME]"
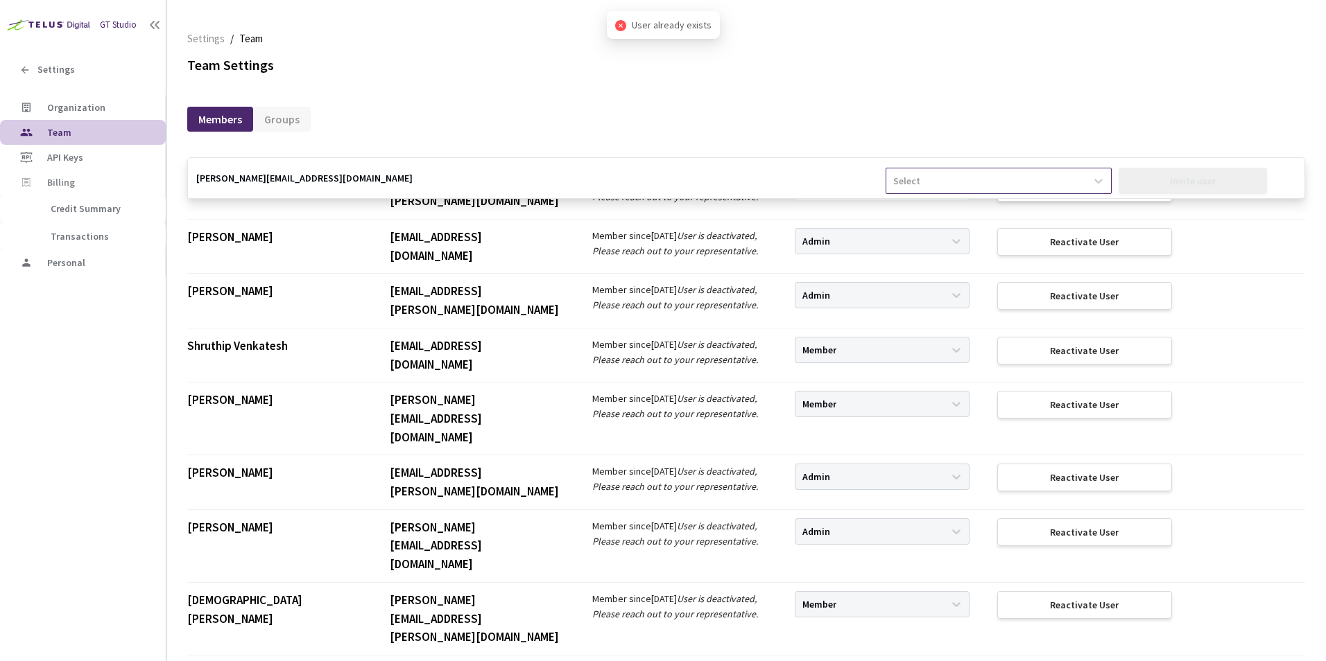
type input "[PERSON_NAME][EMAIL_ADDRESS][DOMAIN_NAME]"
click at [957, 191] on div "Select" at bounding box center [985, 181] width 199 height 22
click at [923, 232] on div "Member" at bounding box center [997, 239] width 225 height 24
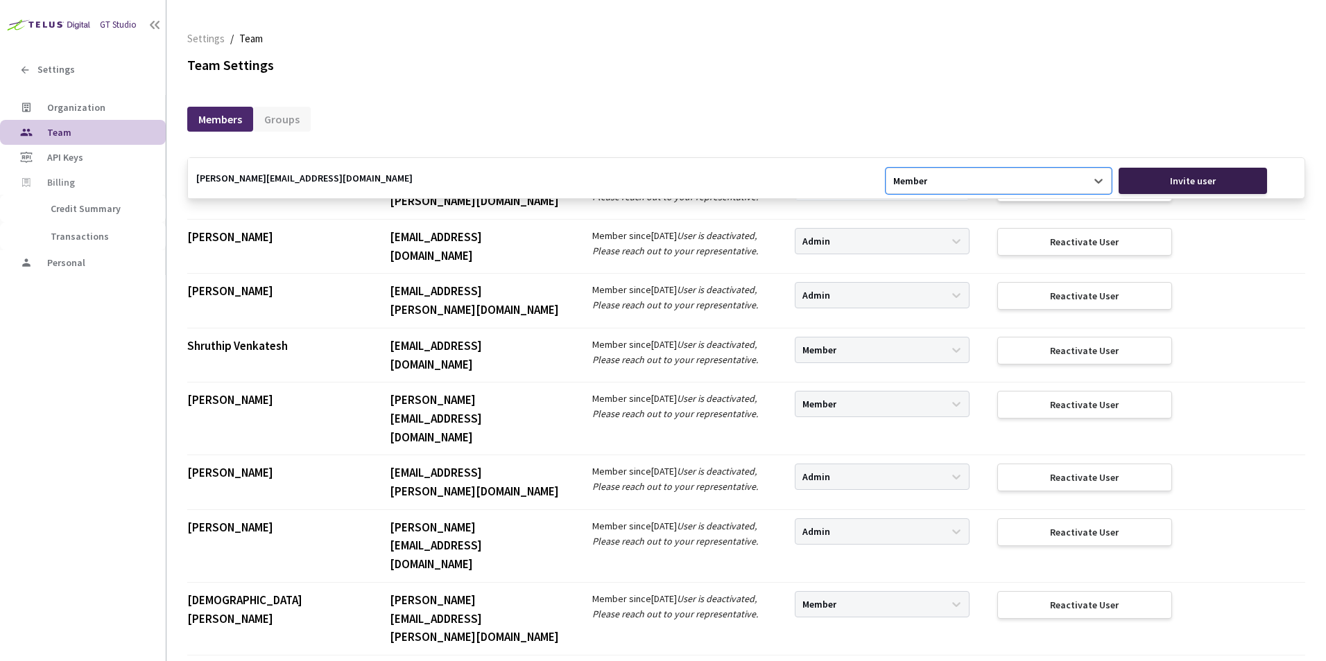
click at [1152, 184] on div "Invite user" at bounding box center [1192, 181] width 149 height 26
